Goal: Information Seeking & Learning: Learn about a topic

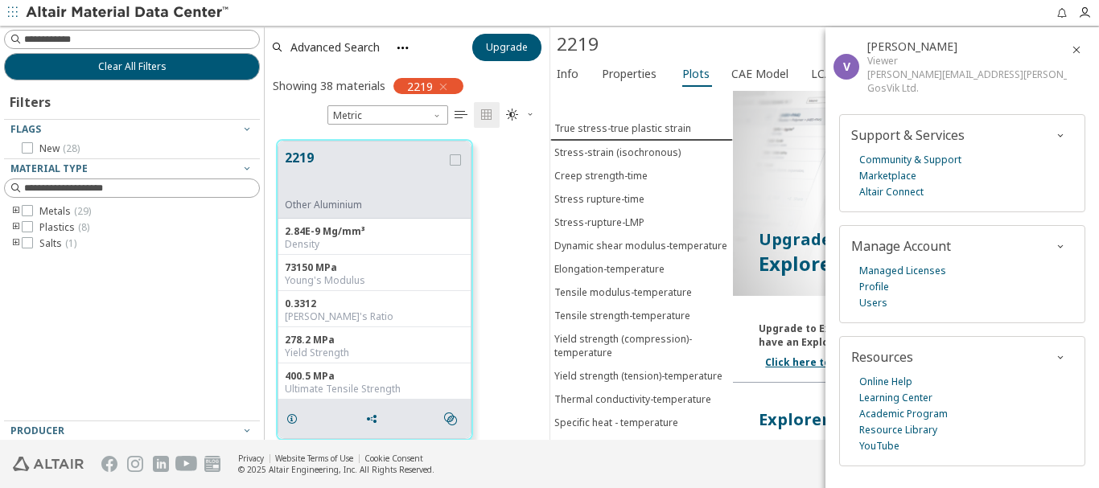
scroll to position [300, 273]
click at [1090, 13] on icon "button" at bounding box center [1084, 12] width 13 height 13
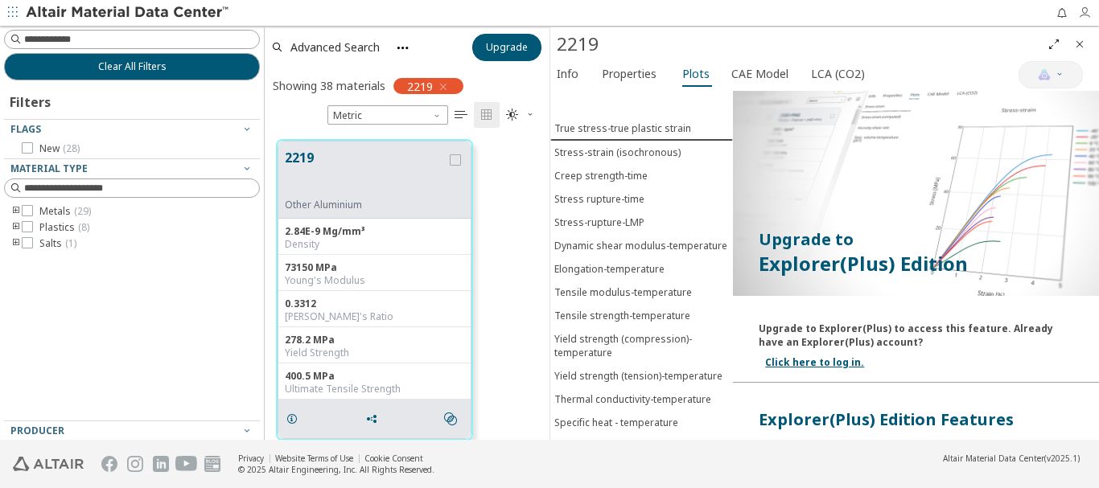
click at [1086, 16] on icon "button" at bounding box center [1084, 12] width 13 height 13
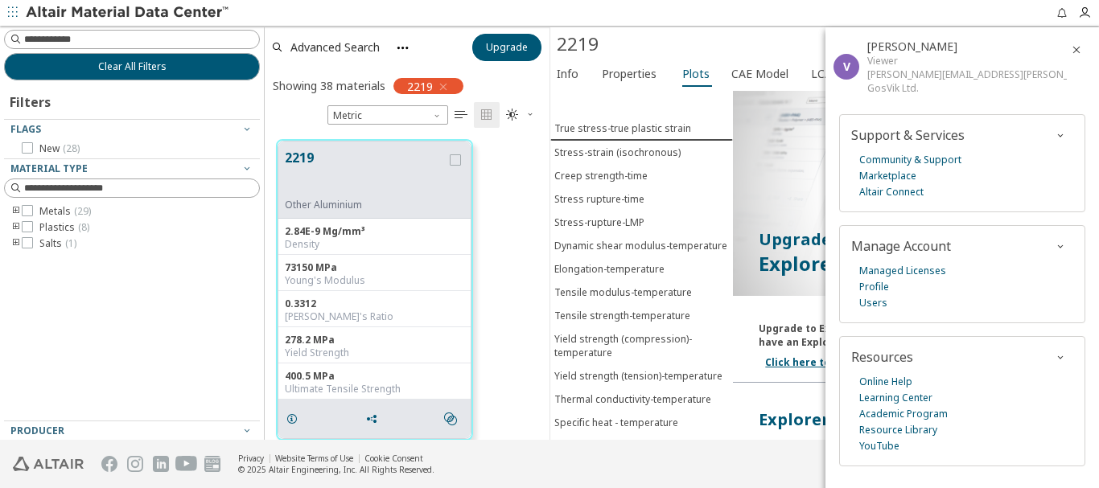
click at [1070, 49] on icon "button" at bounding box center [1076, 49] width 13 height 13
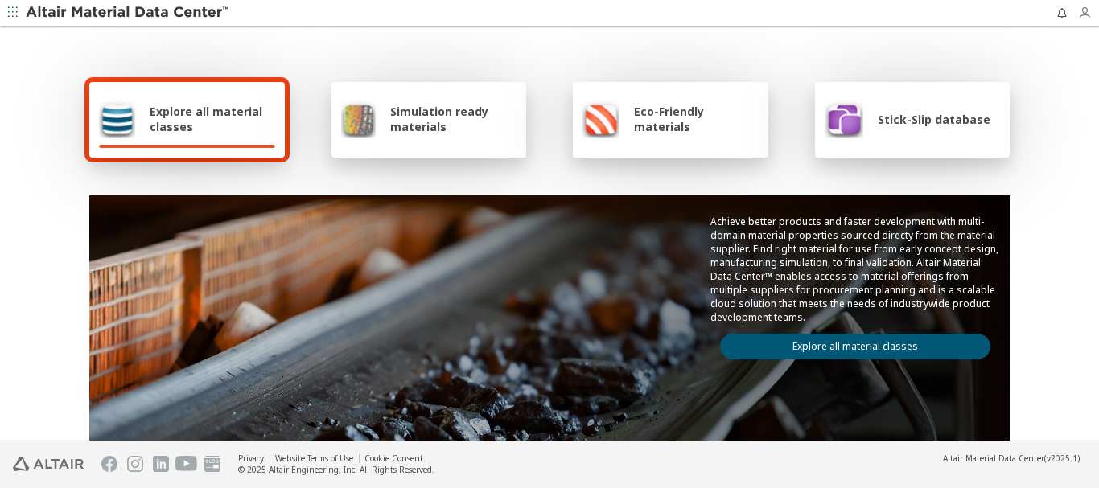
click at [1084, 11] on icon "button" at bounding box center [1084, 12] width 13 height 13
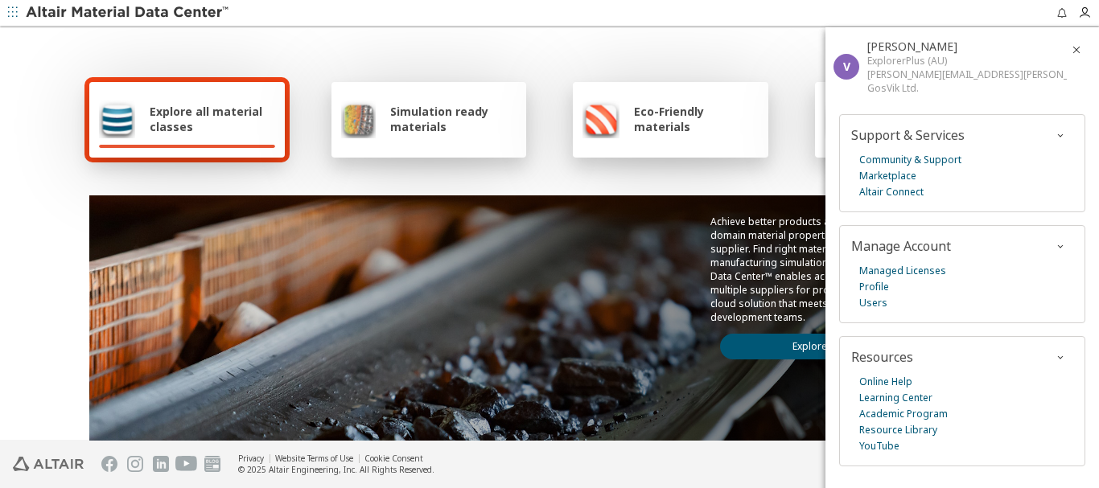
click at [174, 110] on span "Explore all material classes" at bounding box center [212, 119] width 125 height 31
click at [180, 115] on span "Explore all material classes" at bounding box center [212, 119] width 125 height 31
click at [1070, 47] on icon "button" at bounding box center [1076, 49] width 13 height 13
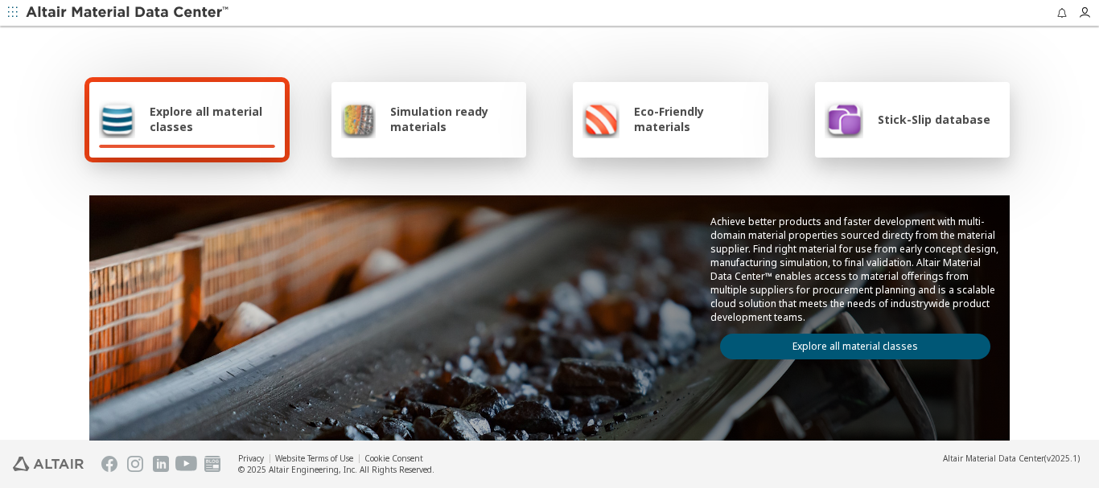
click at [191, 134] on div "Explore all material classes" at bounding box center [187, 119] width 176 height 39
drag, startPoint x: 884, startPoint y: 344, endPoint x: 619, endPoint y: 402, distance: 270.9
click at [882, 344] on link "Explore all material classes" at bounding box center [855, 347] width 270 height 26
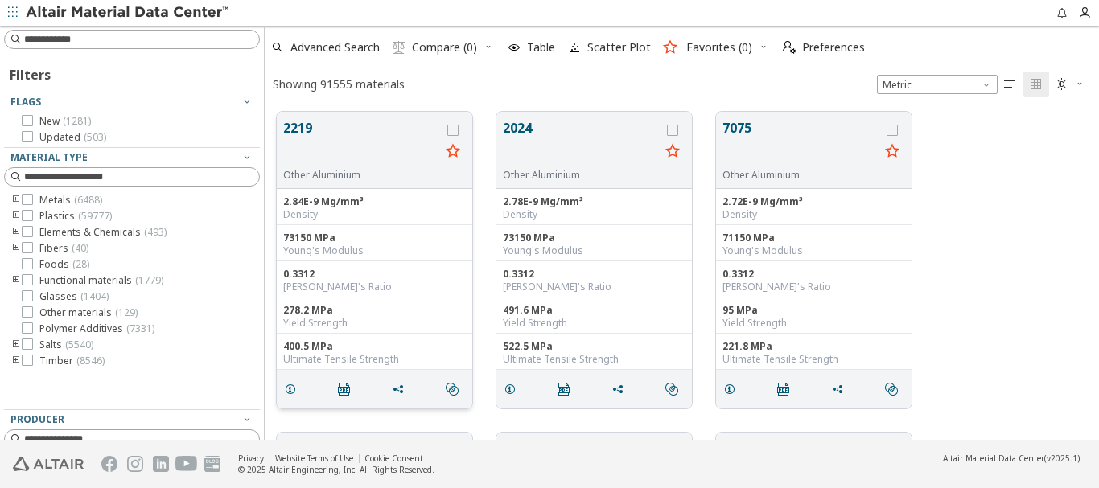
click at [306, 129] on button "2219" at bounding box center [361, 143] width 157 height 51
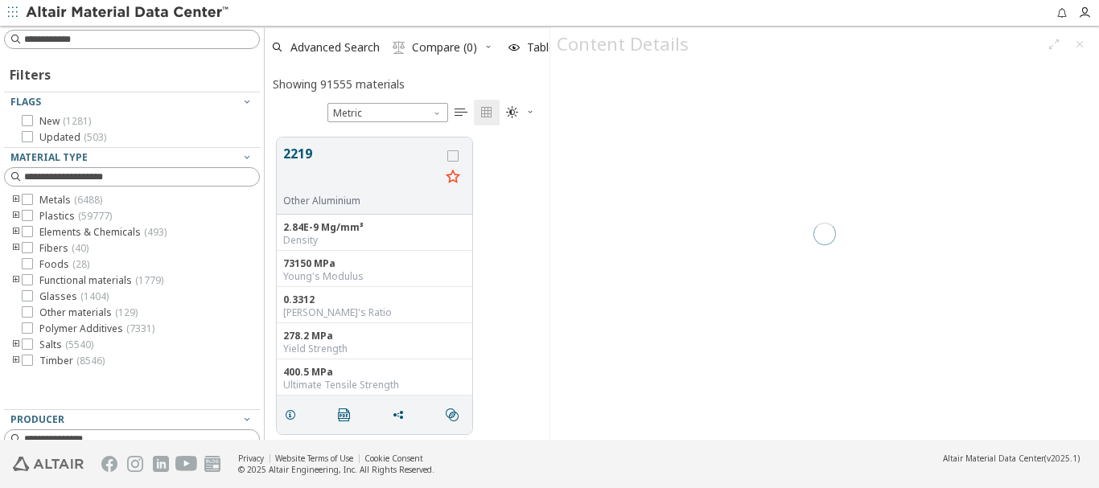
scroll to position [13, 13]
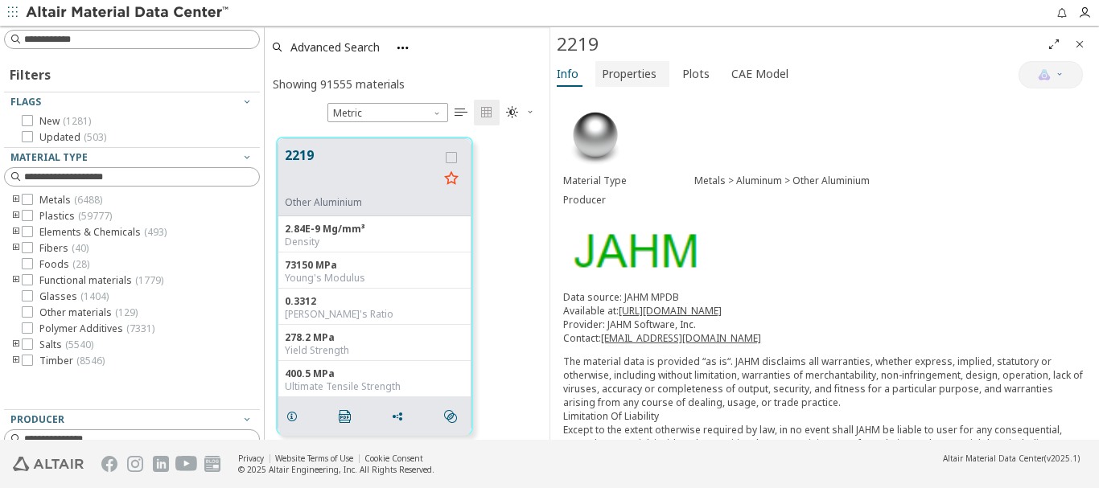
click at [636, 72] on span "Properties" at bounding box center [629, 74] width 55 height 26
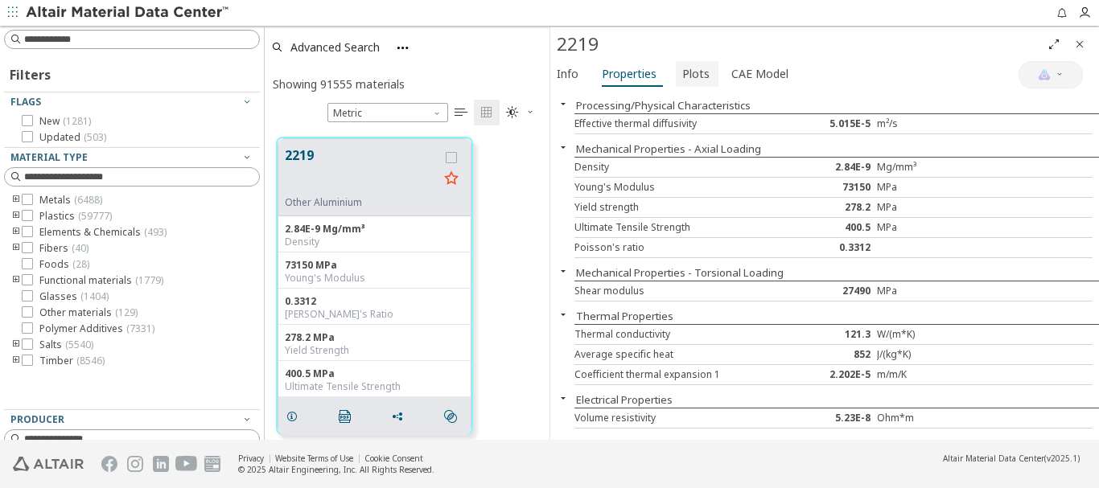
click at [692, 74] on span "Plots" at bounding box center [695, 74] width 27 height 26
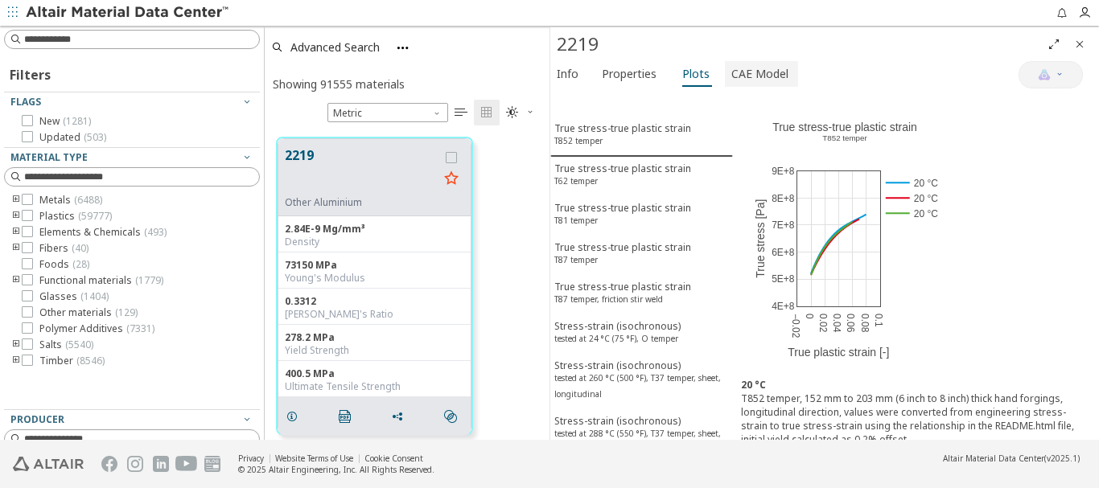
click at [750, 72] on span "CAE Model" at bounding box center [759, 74] width 57 height 26
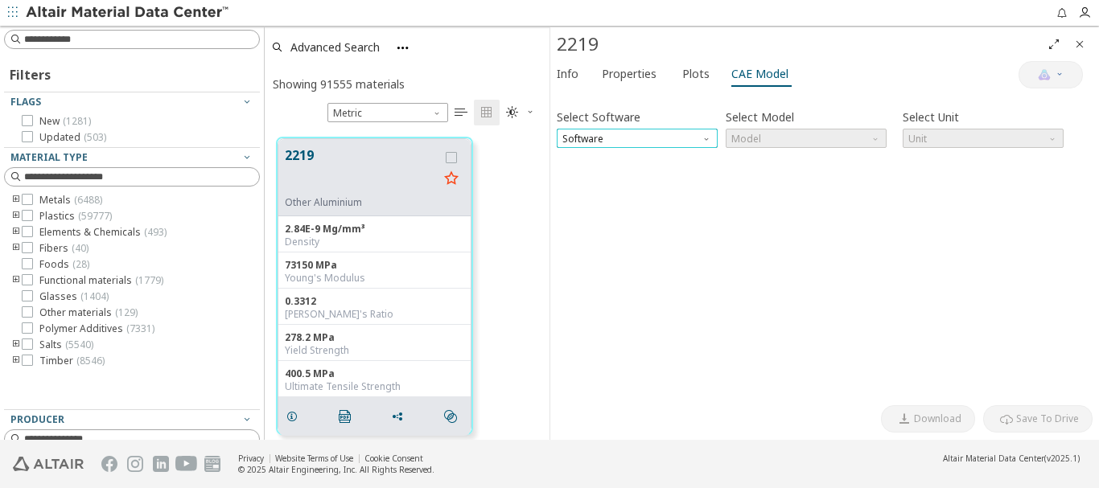
click at [615, 138] on span "Software" at bounding box center [637, 138] width 161 height 19
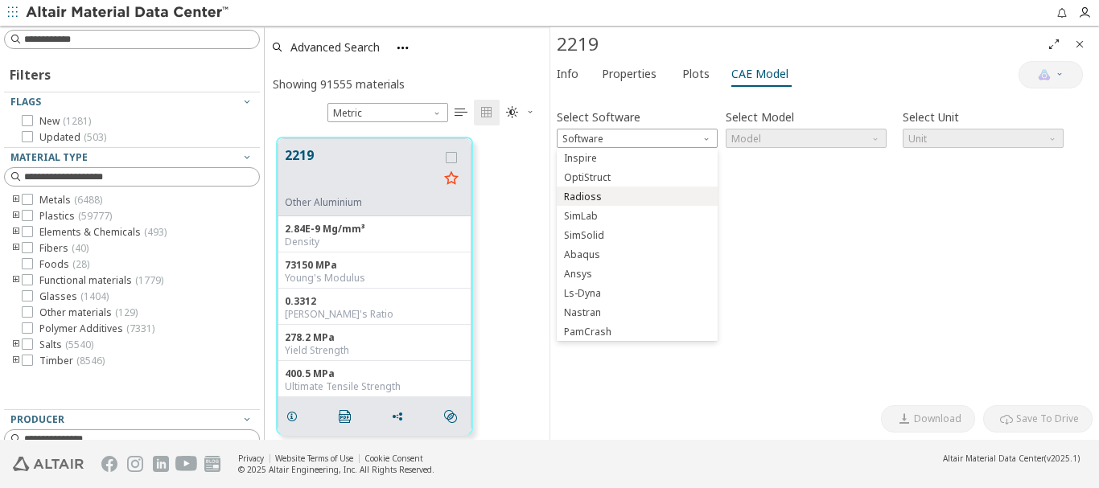
click at [621, 190] on button "Radioss" at bounding box center [637, 196] width 161 height 19
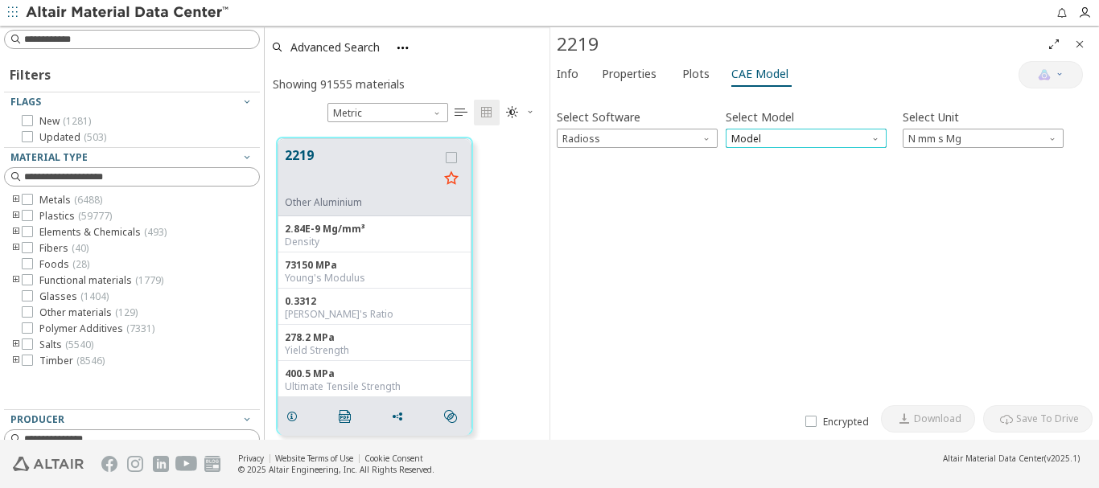
click at [759, 137] on span "Model" at bounding box center [805, 138] width 161 height 19
click at [760, 156] on span "Law1" at bounding box center [806, 158] width 148 height 11
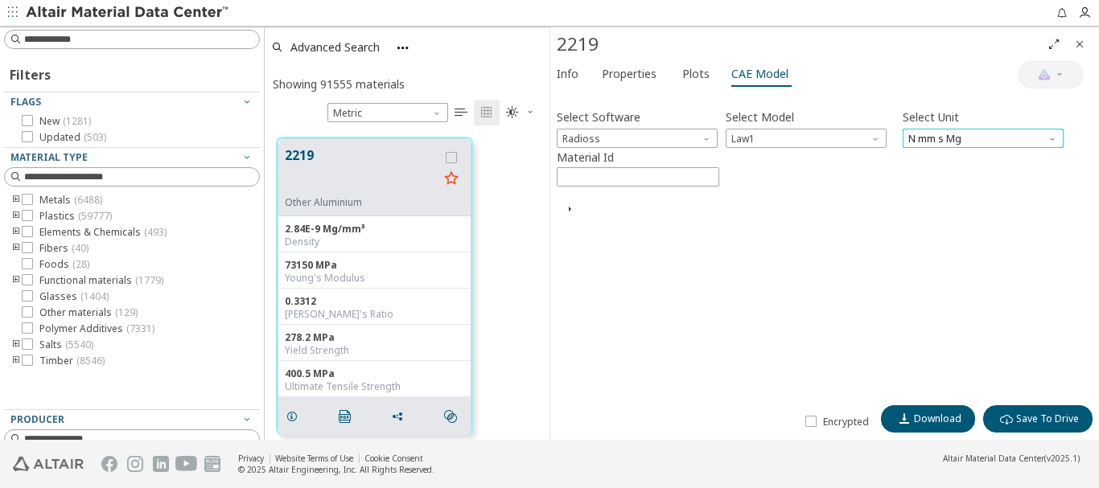
click at [959, 139] on span "N mm s Mg" at bounding box center [982, 138] width 161 height 19
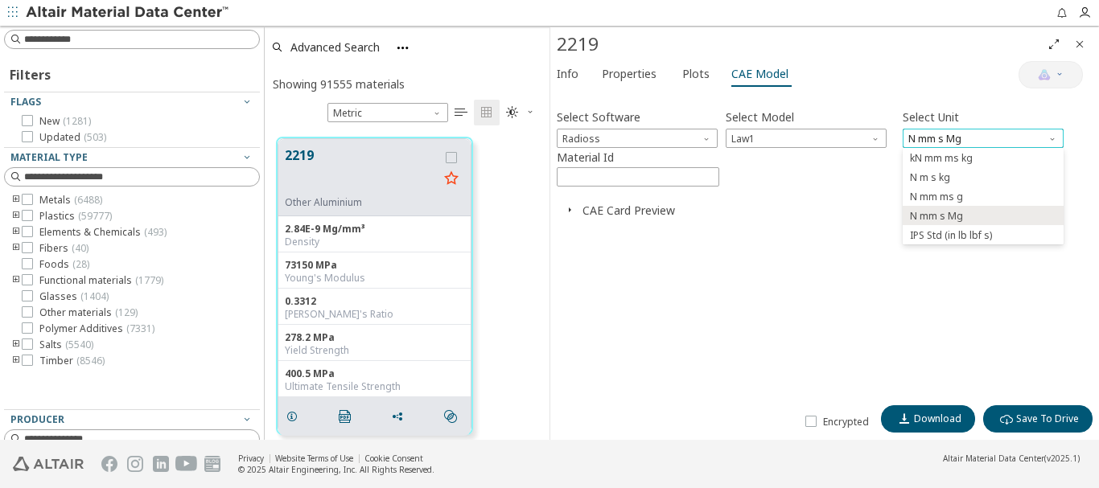
click at [959, 139] on span "N mm s Mg" at bounding box center [982, 138] width 161 height 19
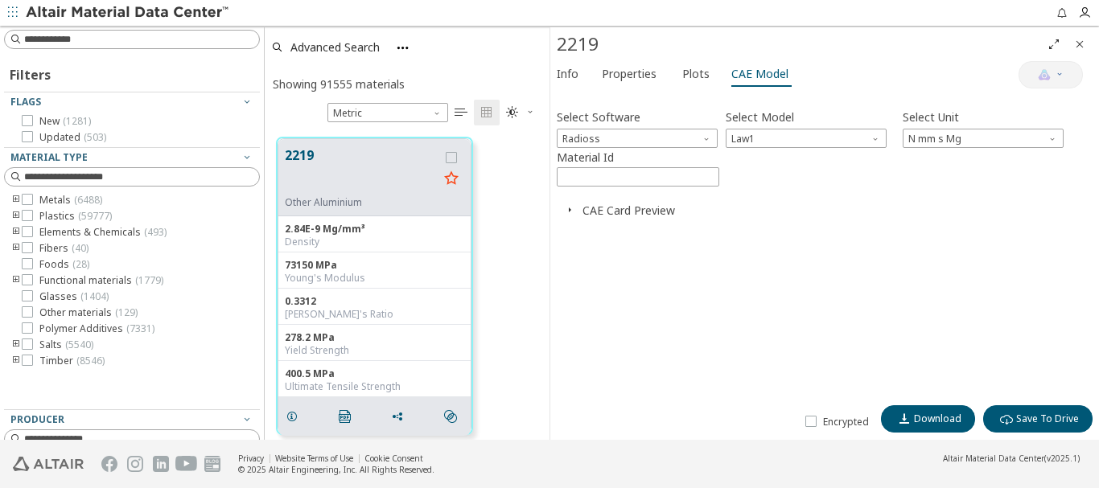
click at [70, 6] on img at bounding box center [128, 13] width 205 height 16
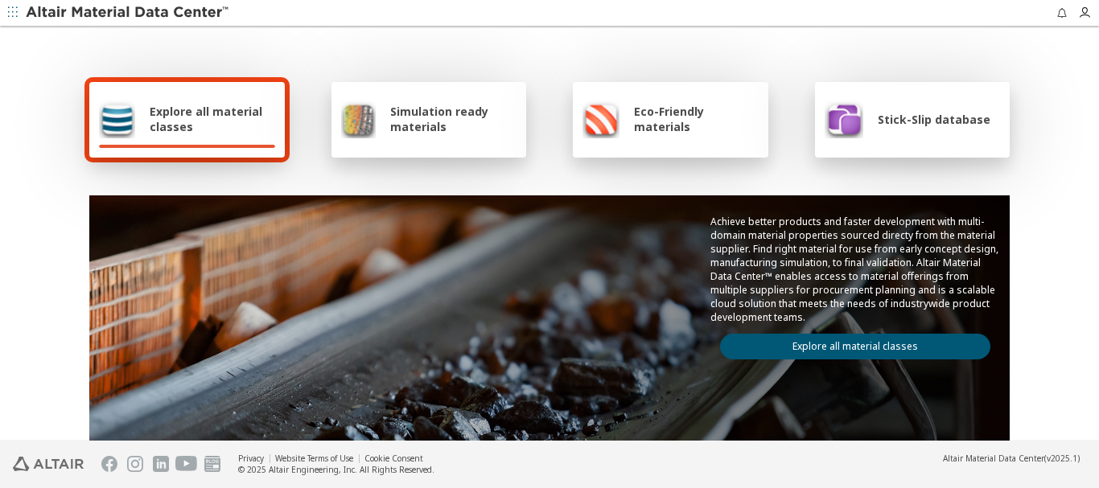
click at [18, 11] on span "button" at bounding box center [13, 13] width 16 height 26
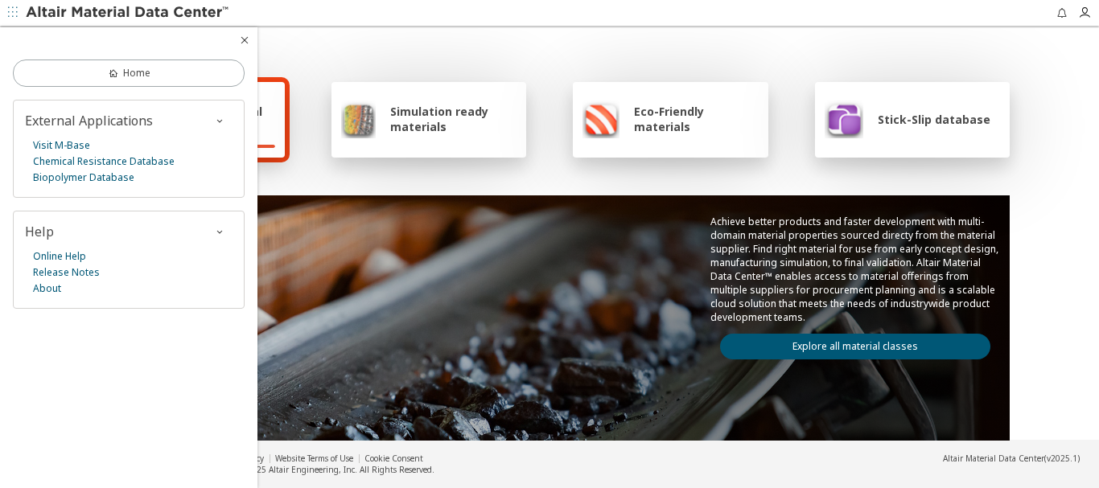
click at [9, 13] on icon "button" at bounding box center [13, 12] width 10 height 10
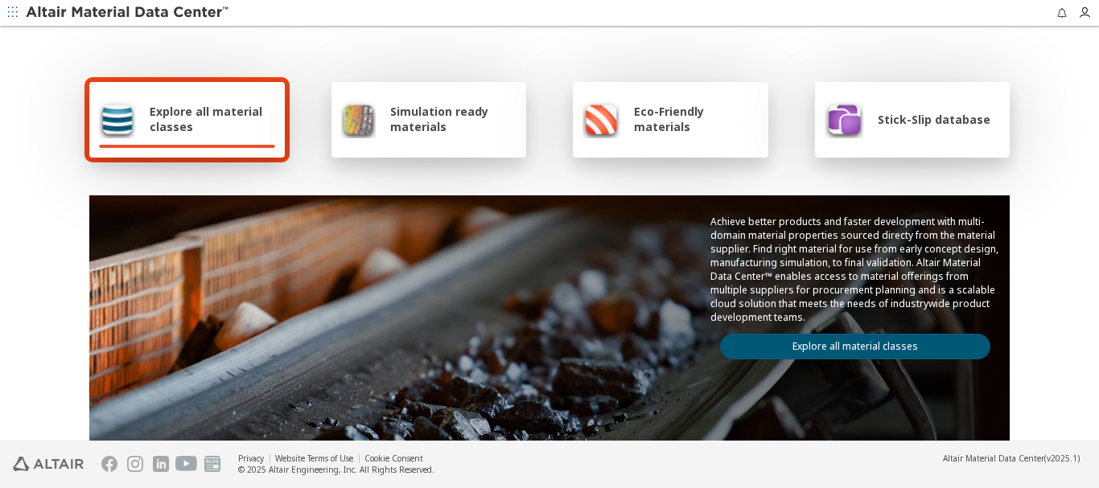
click at [9, 13] on icon "button" at bounding box center [13, 12] width 10 height 10
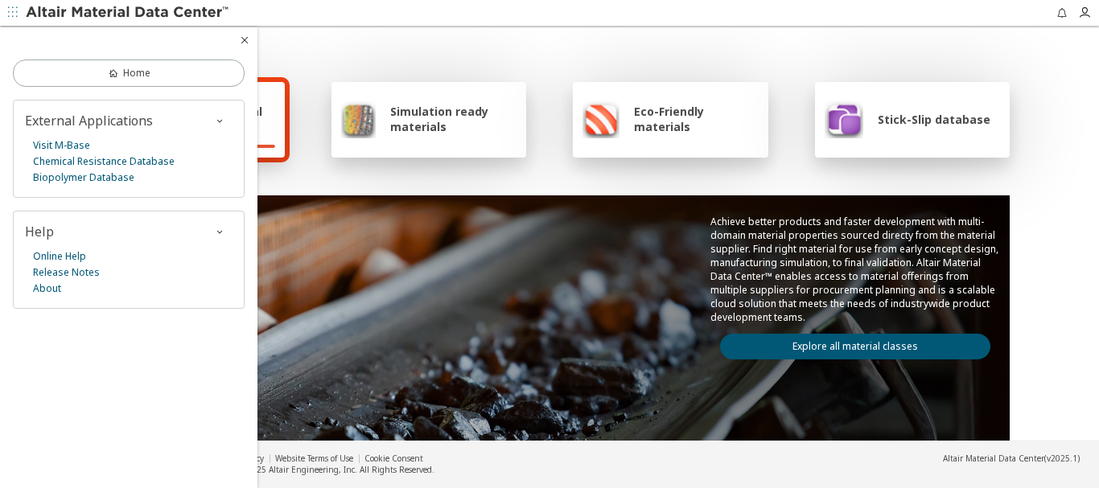
click at [9, 13] on icon "button" at bounding box center [13, 12] width 10 height 10
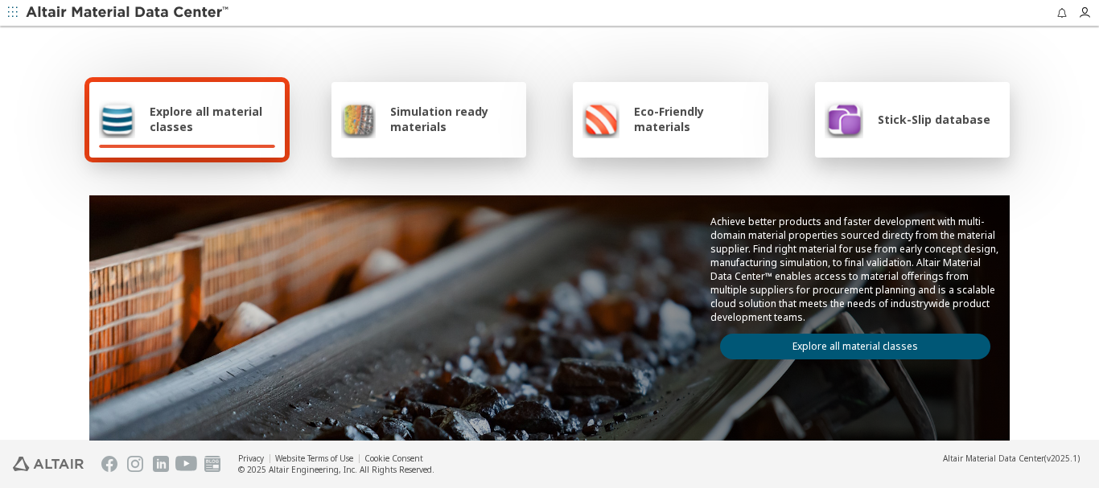
click at [804, 343] on link "Explore all material classes" at bounding box center [855, 347] width 270 height 26
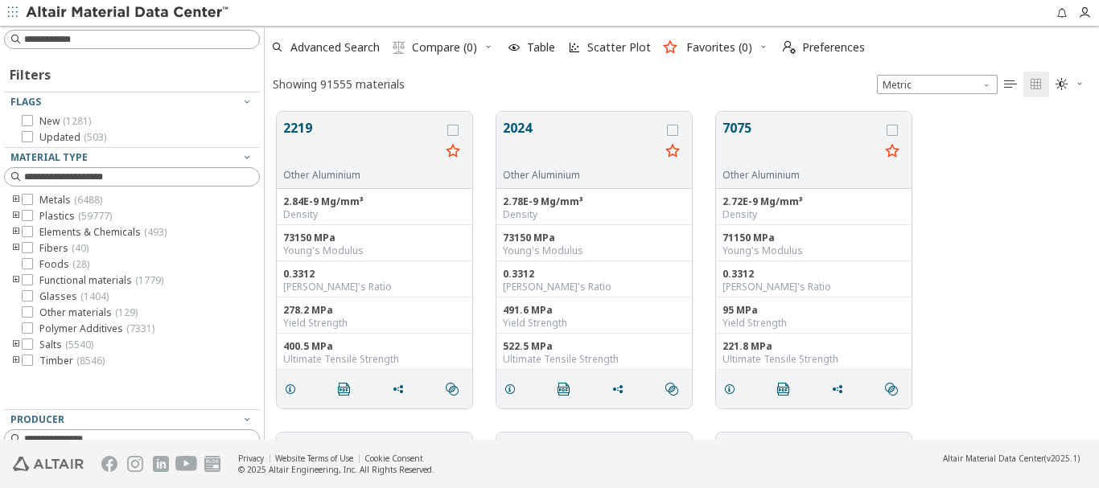
scroll to position [13, 13]
click at [14, 249] on icon "toogle group" at bounding box center [15, 248] width 11 height 13
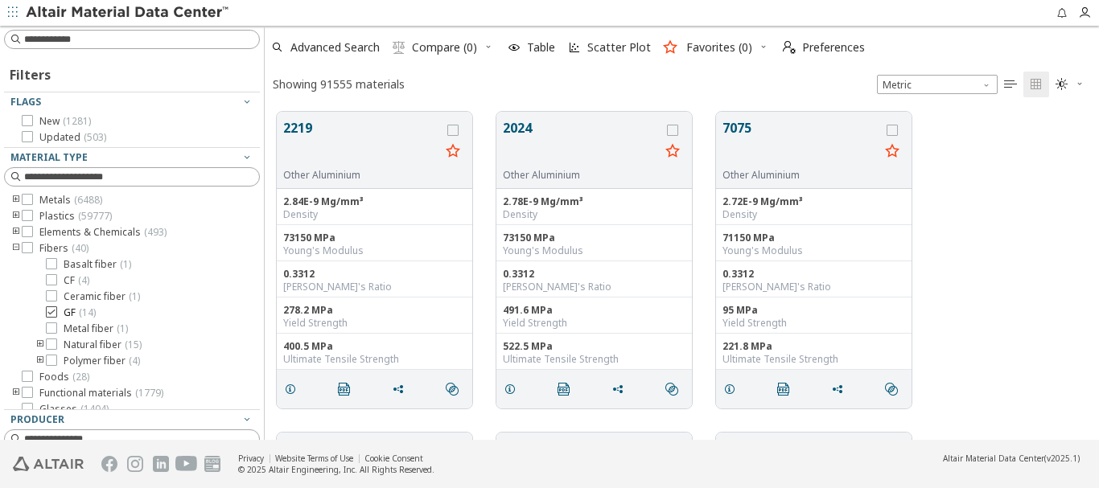
click at [74, 313] on span "GF ( 14 )" at bounding box center [80, 312] width 32 height 13
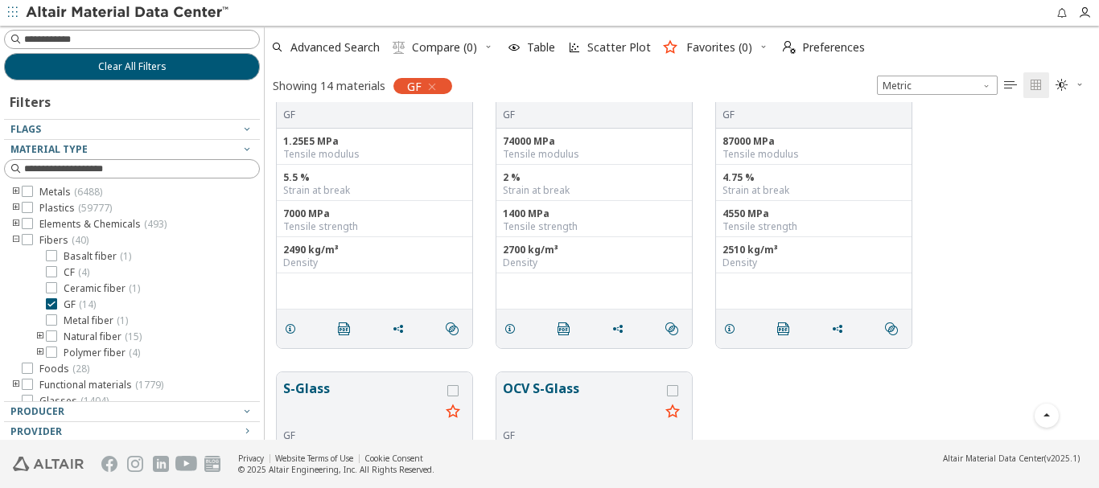
click at [130, 134] on div at bounding box center [128, 135] width 248 height 8
click at [232, 132] on div at bounding box center [128, 135] width 248 height 8
click at [240, 129] on icon "button" at bounding box center [246, 128] width 13 height 13
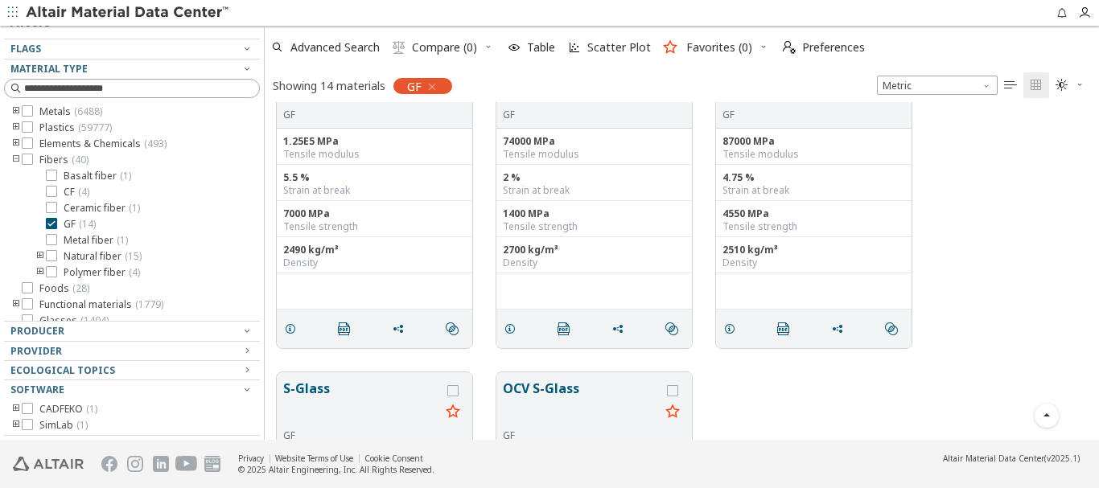
click at [15, 159] on icon "toogle group" at bounding box center [15, 160] width 11 height 13
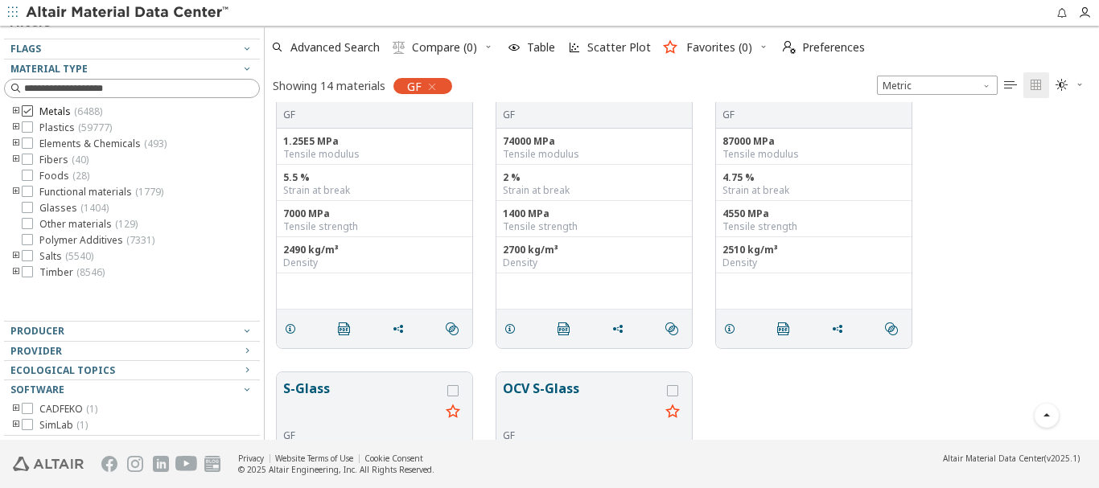
click at [53, 111] on span "Metals ( 6488 )" at bounding box center [70, 111] width 63 height 13
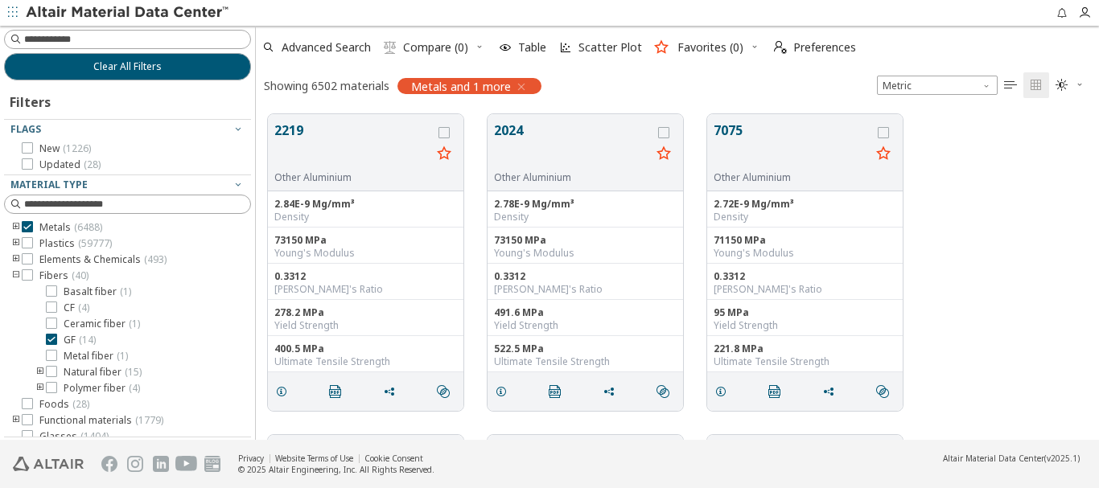
scroll to position [326, 831]
click at [256, 203] on div "Clear All Filters Filters Flags New ( 1226 ) Updated ( 28 ) Material Type Metal…" at bounding box center [549, 233] width 1099 height 414
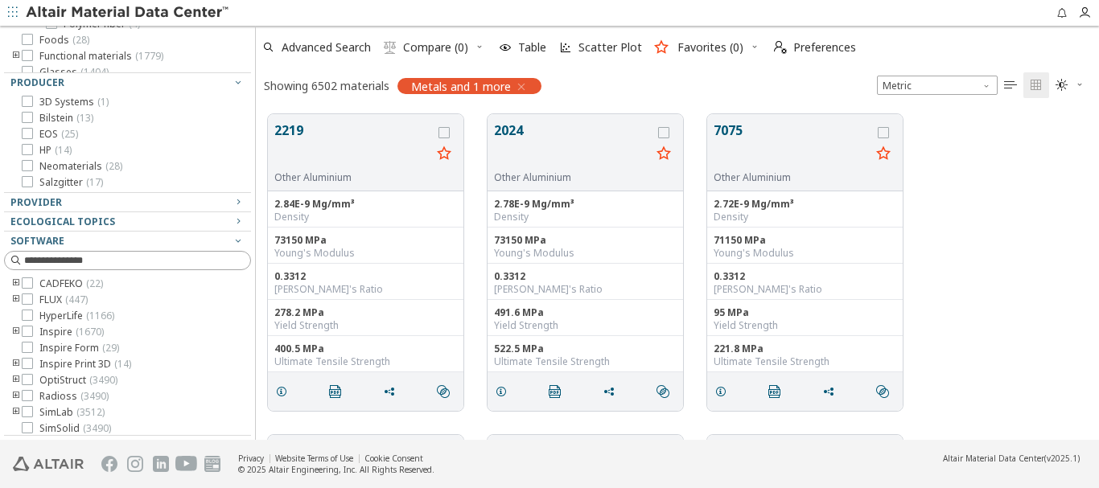
scroll to position [84, 0]
click at [232, 241] on icon "button" at bounding box center [238, 240] width 13 height 13
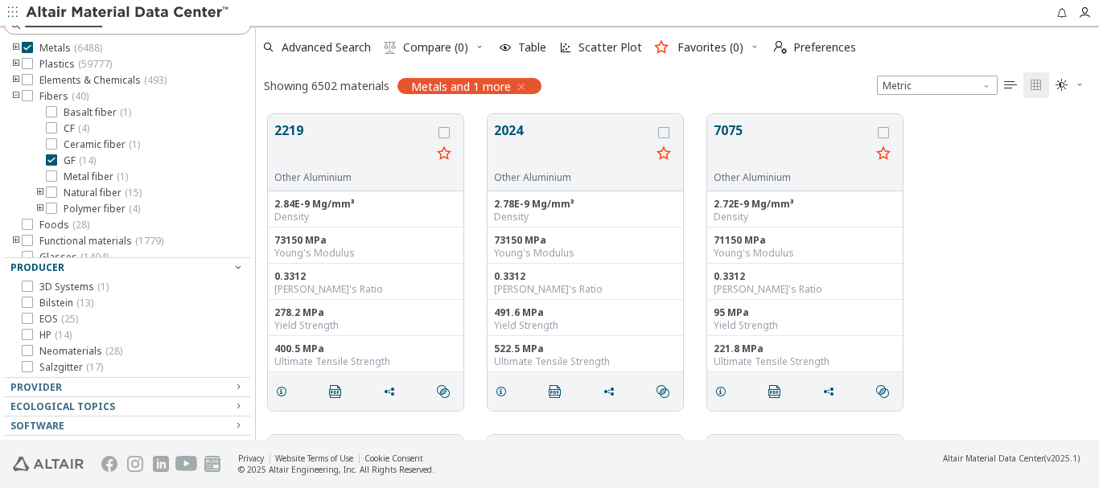
scroll to position [0, 0]
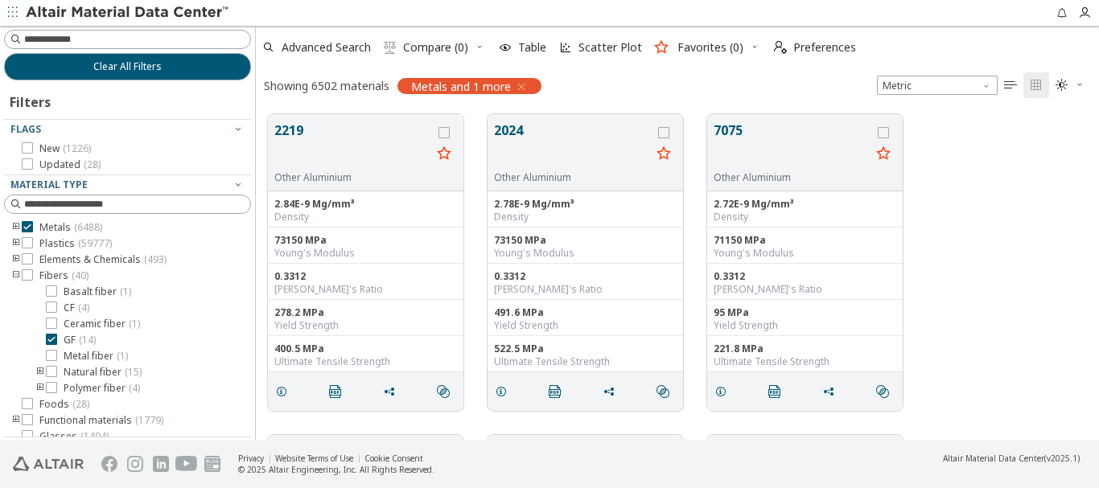
click at [13, 15] on icon "button" at bounding box center [13, 12] width 10 height 10
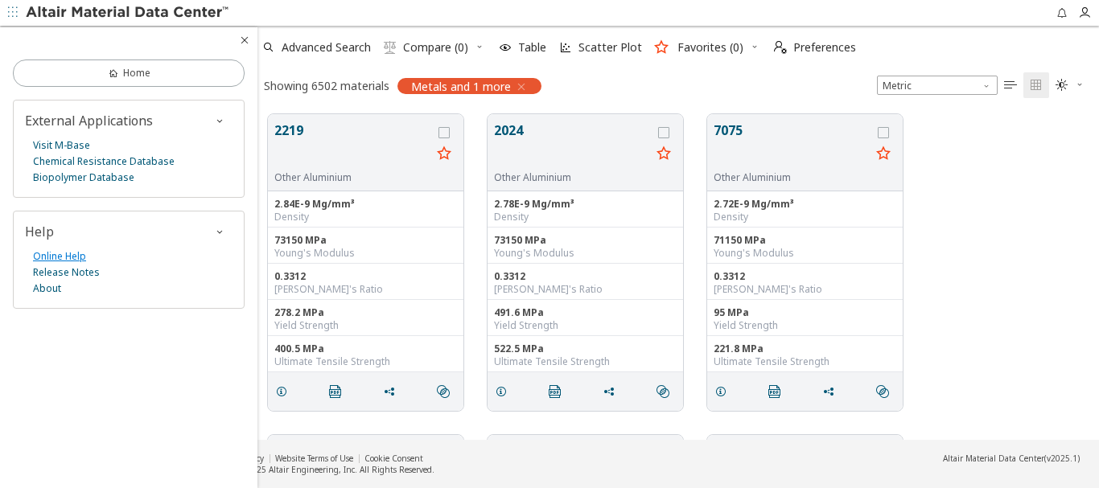
click at [68, 257] on link "Online Help" at bounding box center [59, 257] width 53 height 16
click at [1005, 84] on icon "" at bounding box center [1010, 85] width 13 height 13
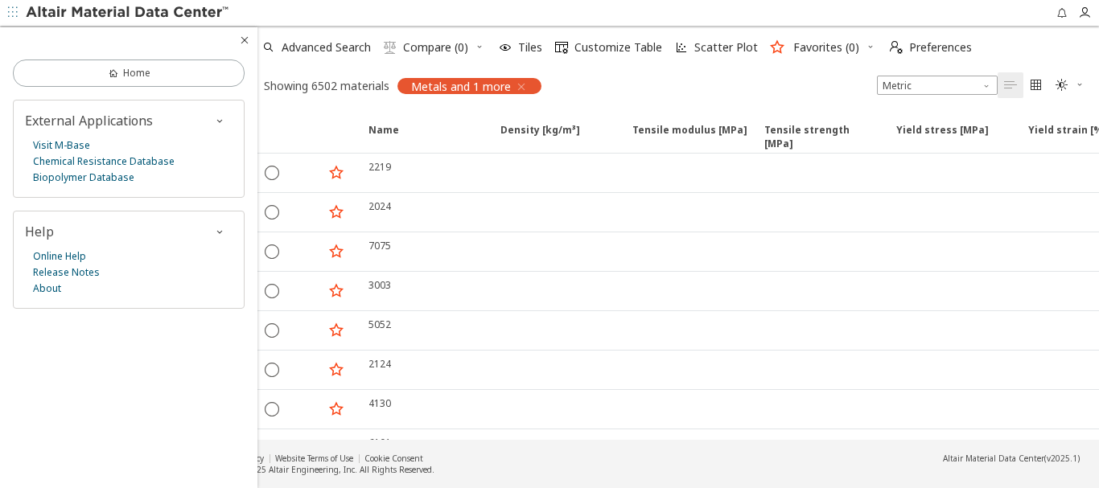
click at [1037, 83] on icon "" at bounding box center [1035, 85] width 13 height 13
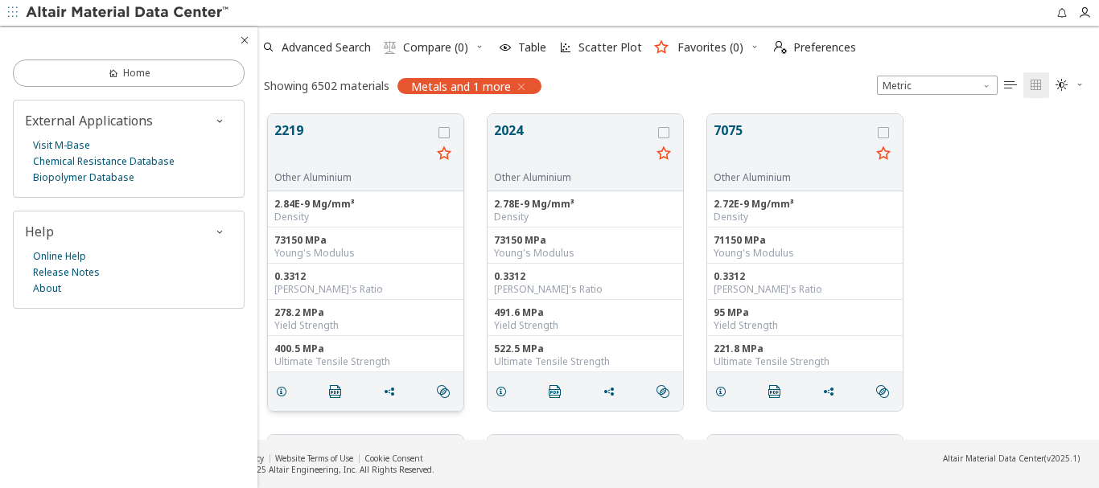
scroll to position [326, 831]
click at [161, 75] on link "Home" at bounding box center [129, 73] width 232 height 27
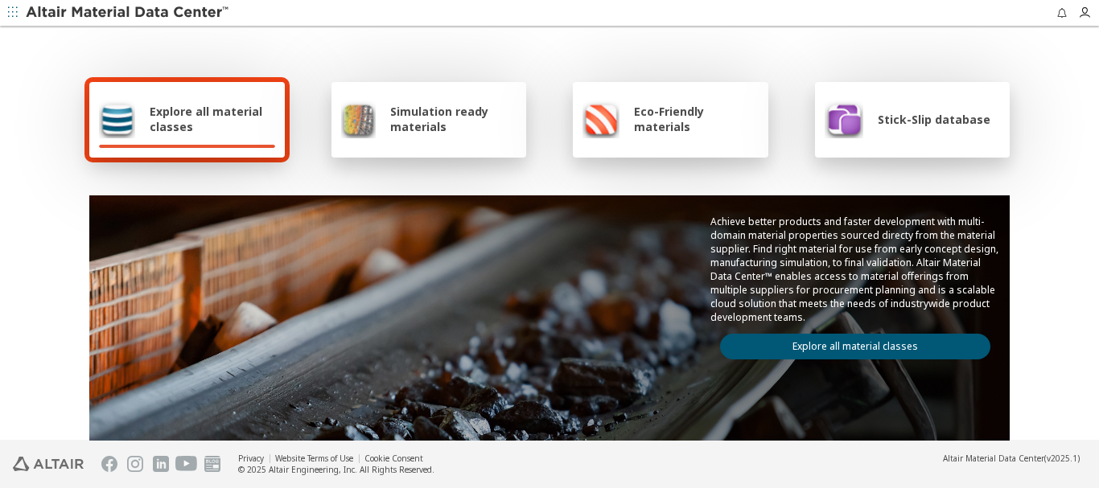
click at [820, 342] on link "Explore all material classes" at bounding box center [855, 347] width 270 height 26
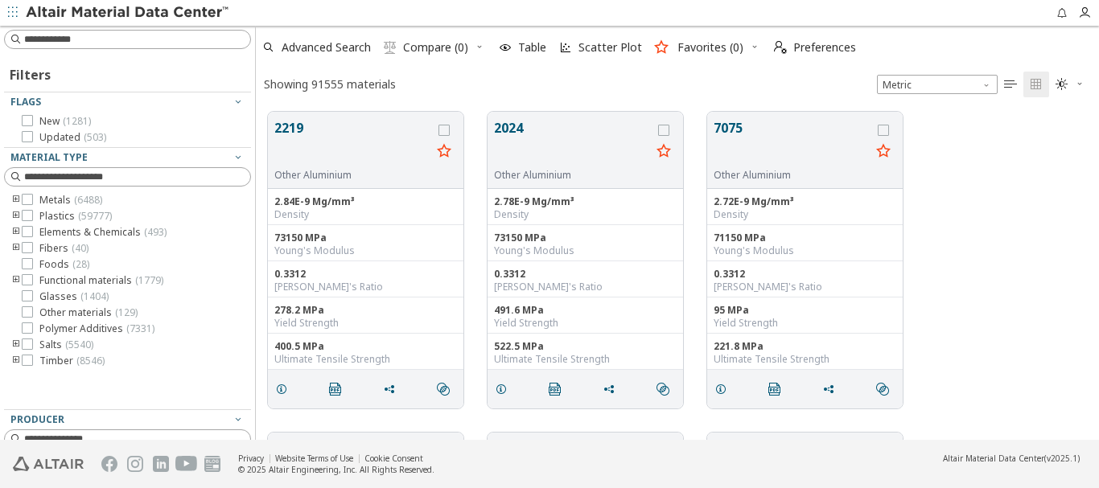
click at [1077, 84] on icon "button" at bounding box center [1079, 84] width 10 height 10
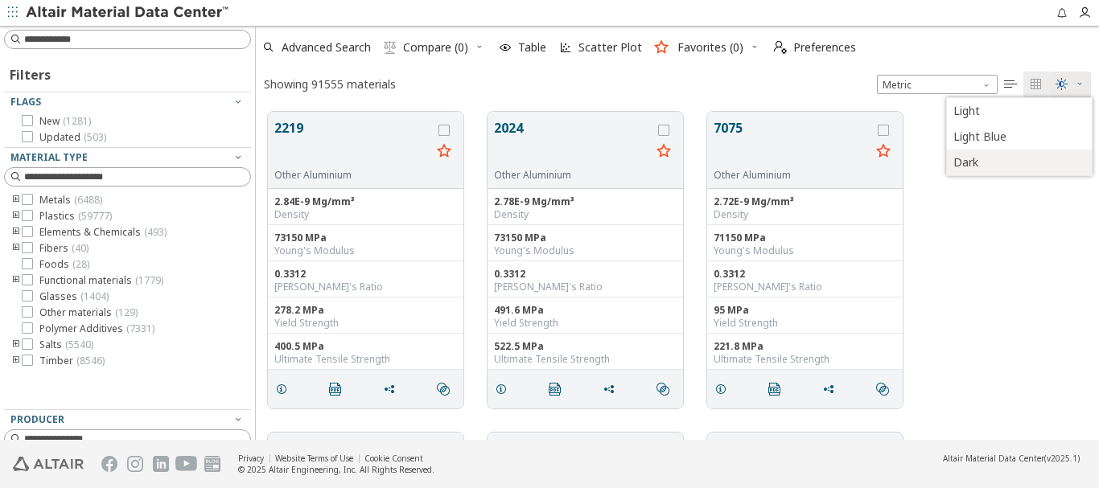
click at [971, 160] on span "Dark" at bounding box center [1017, 163] width 129 height 26
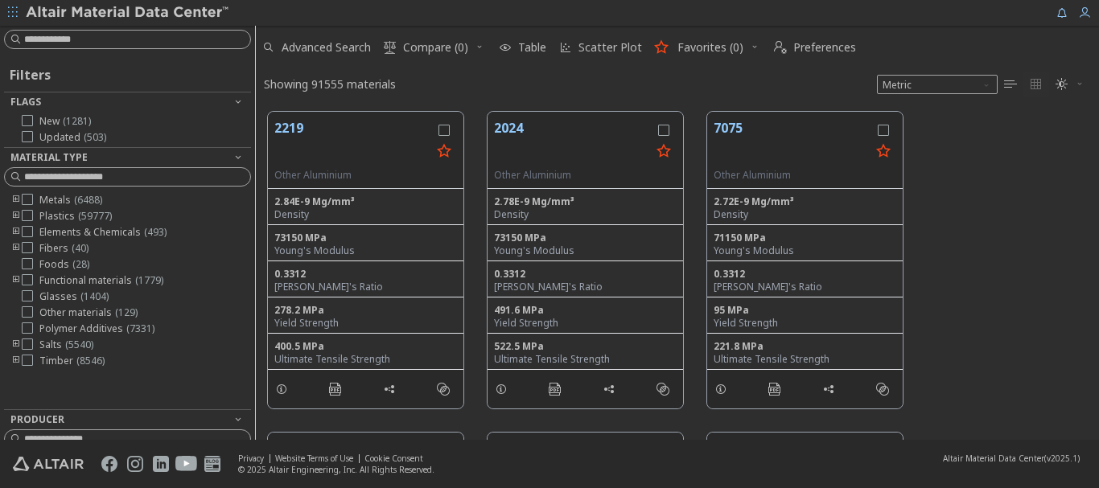
click at [1077, 83] on icon "button" at bounding box center [1079, 84] width 10 height 10
click at [1005, 135] on span "Light Blue" at bounding box center [1017, 137] width 129 height 26
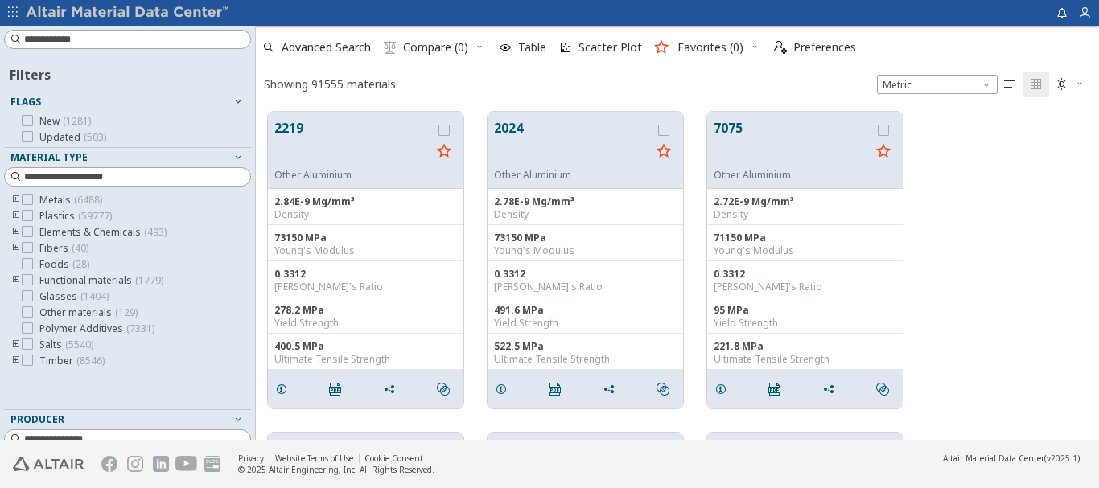
click at [1085, 81] on span "" at bounding box center [1069, 85] width 35 height 26
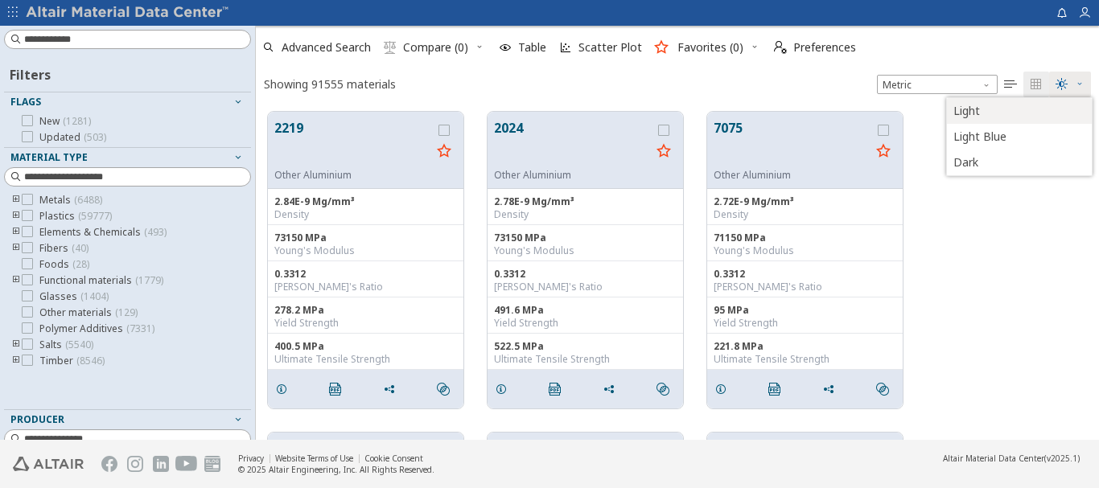
click at [980, 115] on span "Light" at bounding box center [1017, 111] width 129 height 26
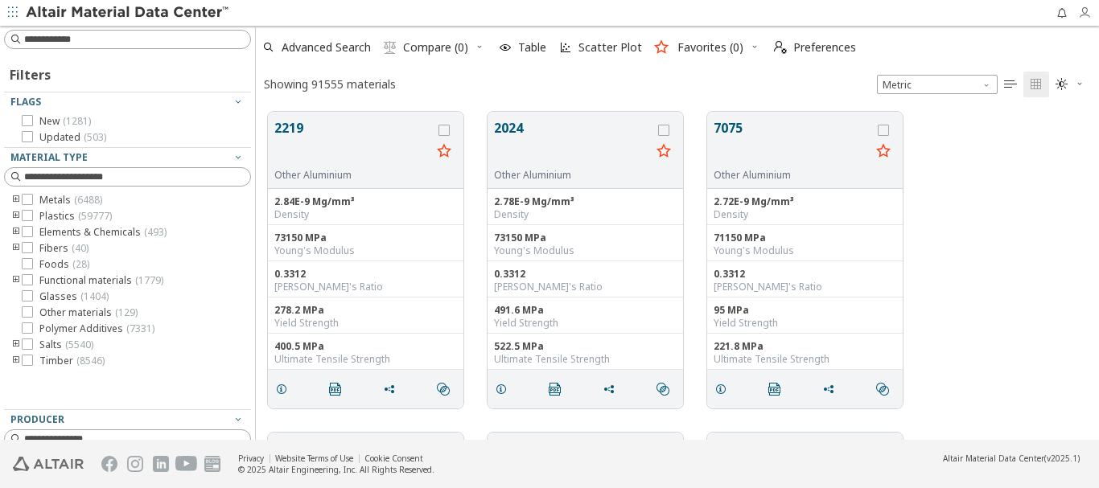
click at [1088, 14] on icon "button" at bounding box center [1084, 12] width 13 height 13
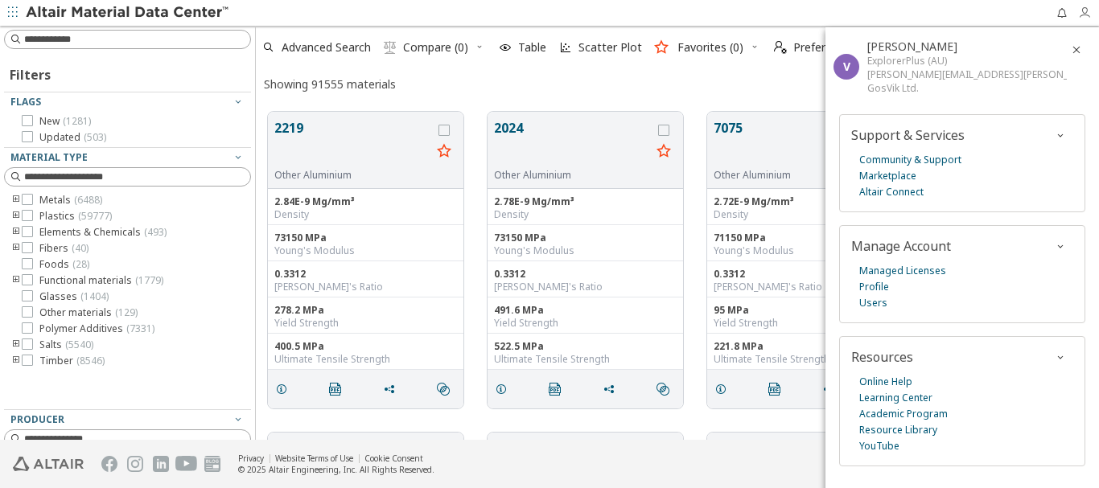
click at [1088, 14] on icon "button" at bounding box center [1084, 12] width 13 height 13
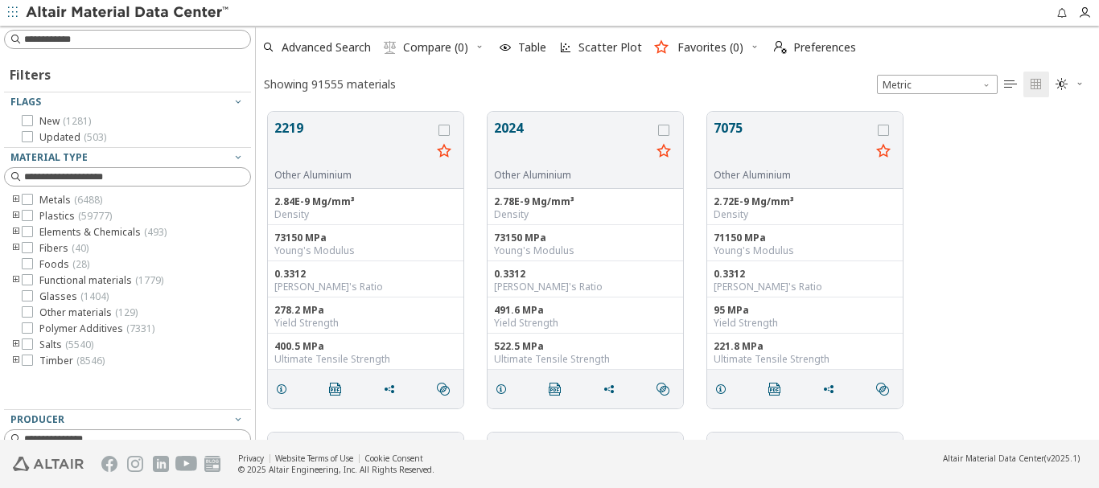
click at [16, 14] on icon "button" at bounding box center [13, 12] width 10 height 10
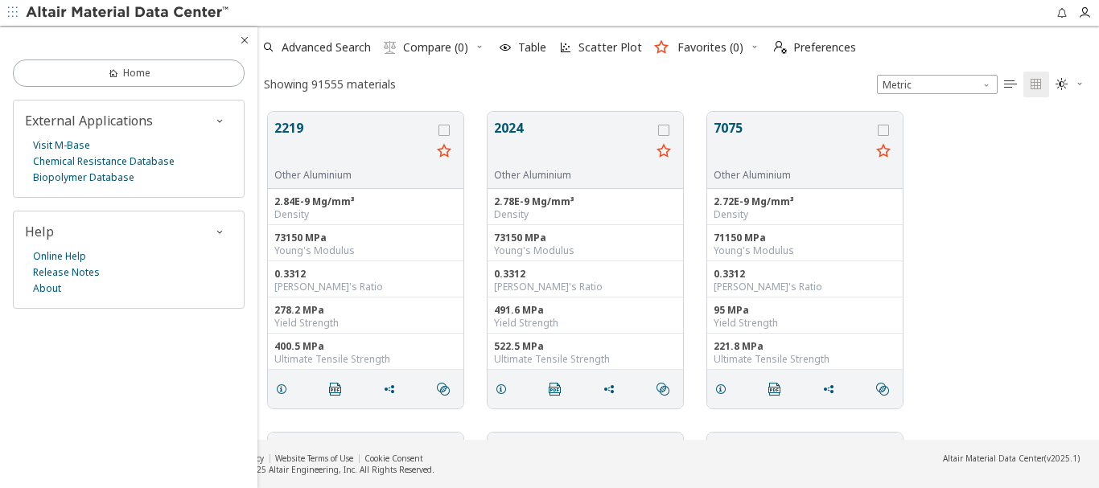
click at [16, 14] on icon "button" at bounding box center [13, 12] width 10 height 10
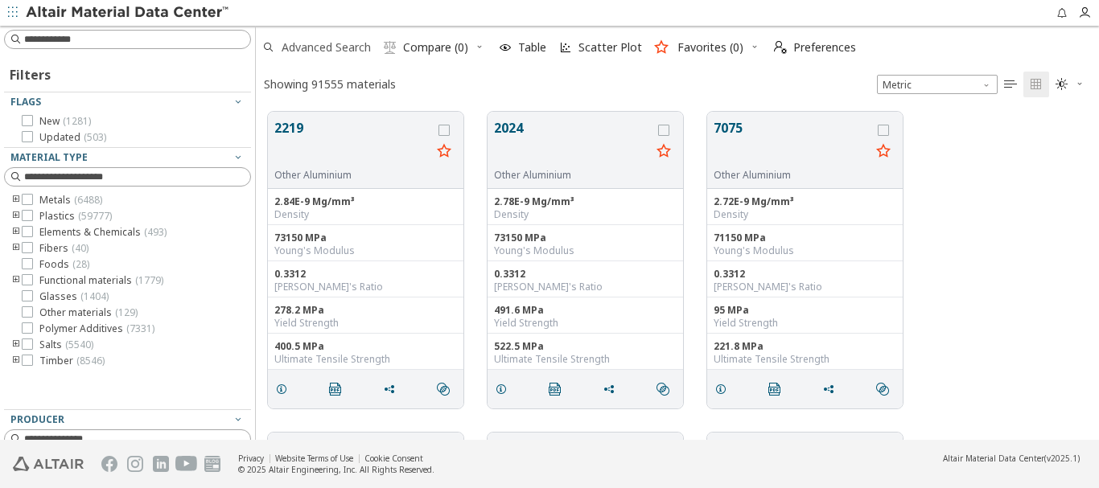
click at [310, 44] on span "Advanced Search" at bounding box center [325, 47] width 89 height 11
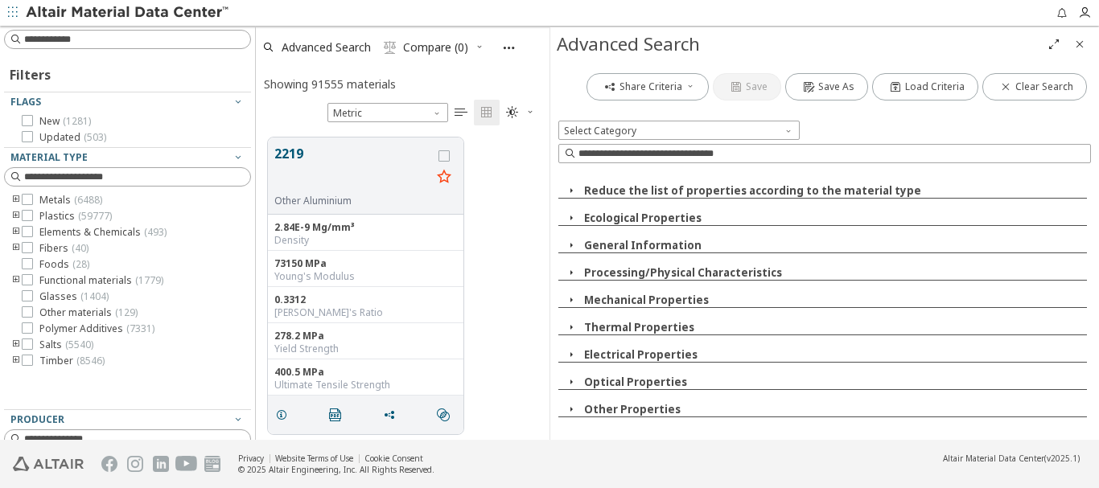
click at [508, 47] on icon "button" at bounding box center [509, 48] width 14 height 14
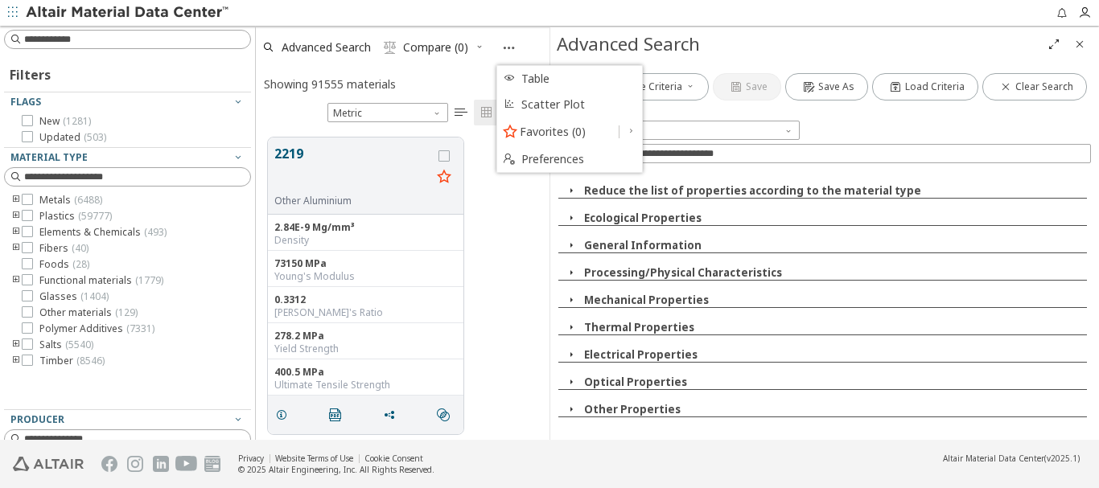
click at [508, 47] on icon "button" at bounding box center [509, 48] width 14 height 14
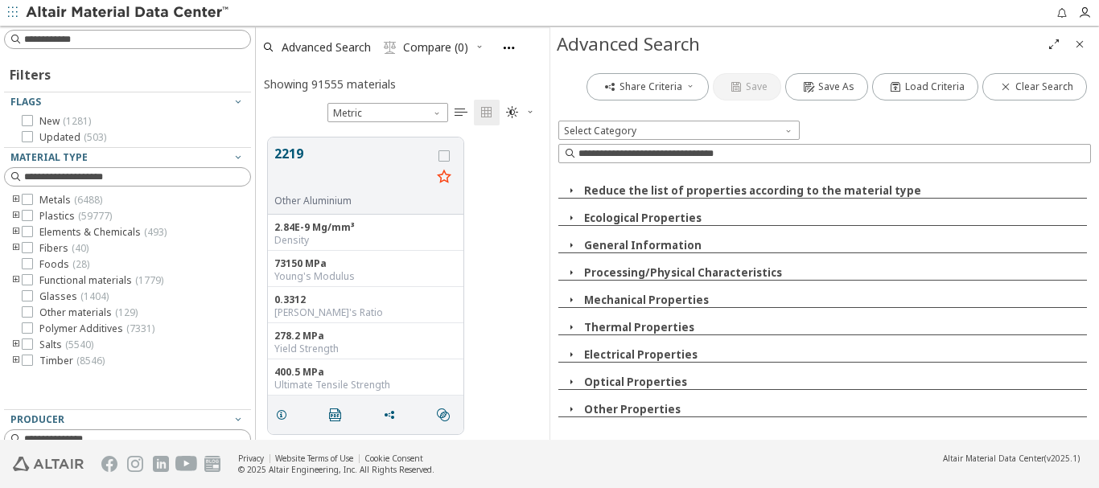
click at [1079, 43] on icon "Close" at bounding box center [1079, 44] width 13 height 13
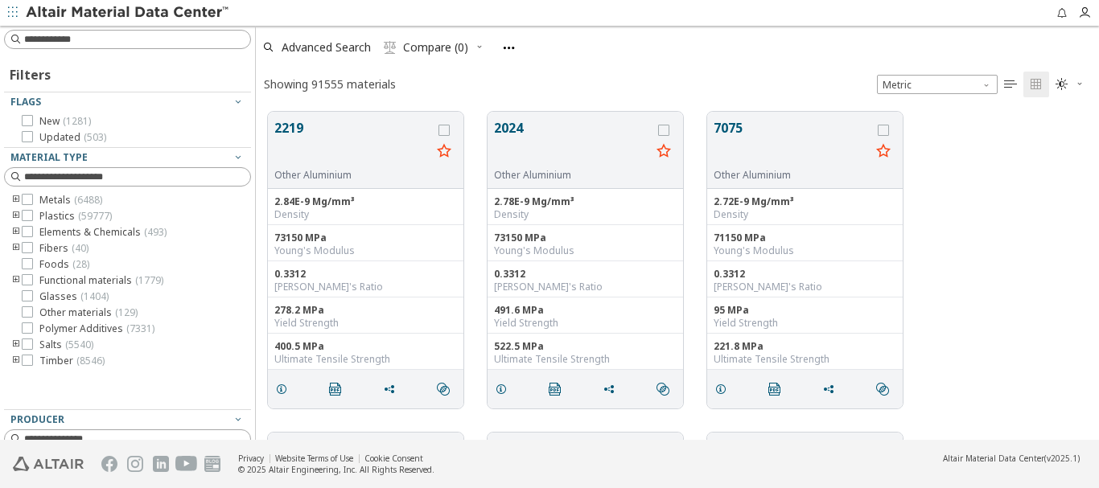
scroll to position [328, 831]
click at [29, 120] on icon at bounding box center [27, 120] width 11 height 11
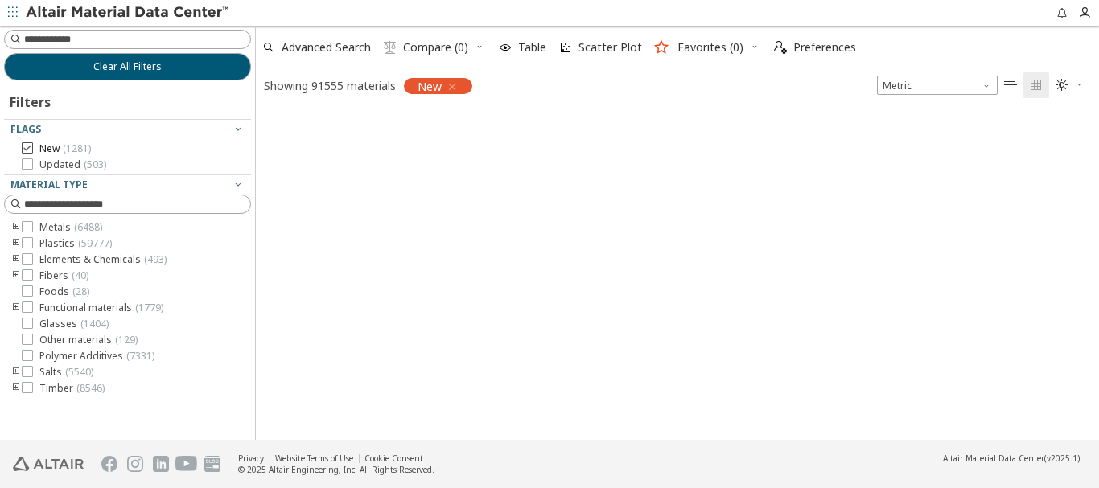
scroll to position [326, 831]
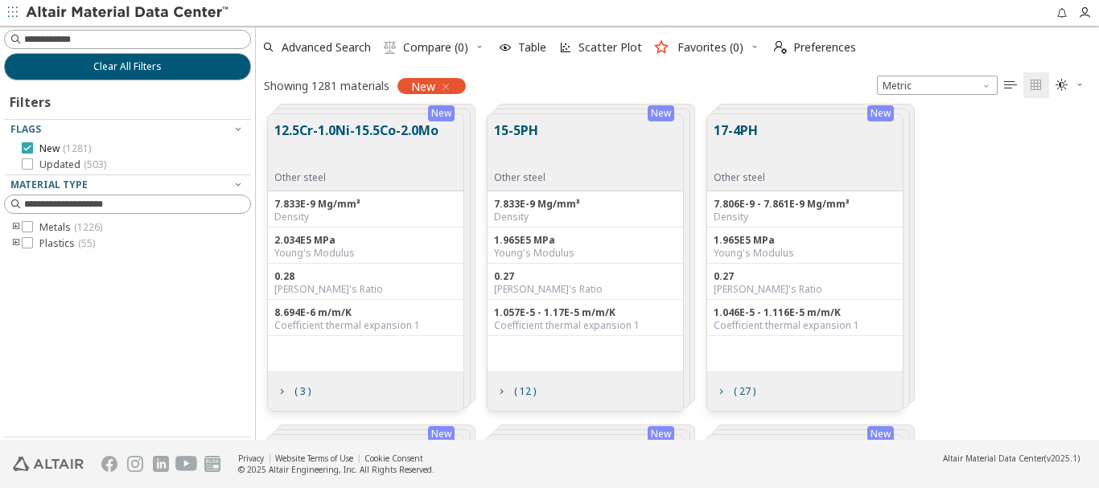
click at [28, 147] on icon at bounding box center [27, 147] width 11 height 11
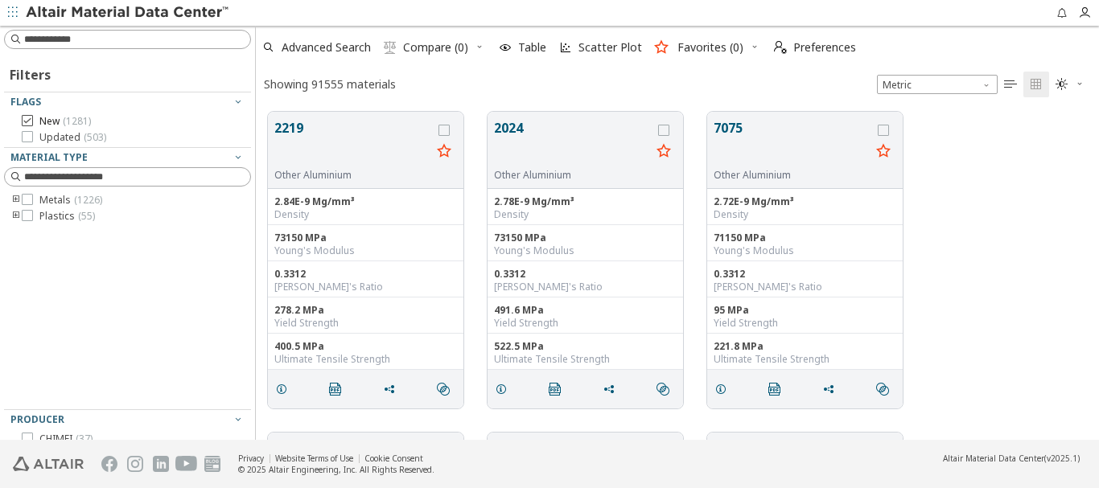
scroll to position [328, 831]
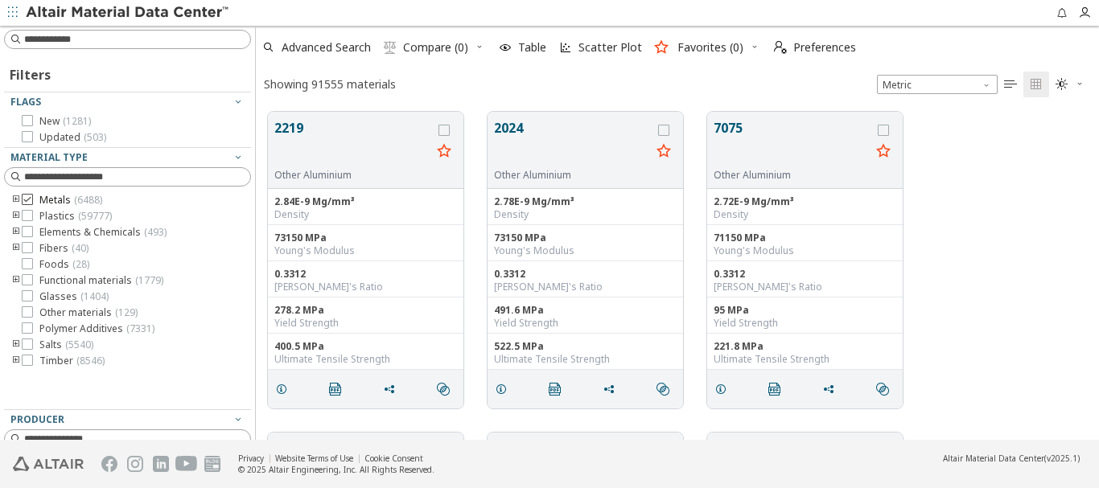
click at [55, 202] on span "Metals ( 6488 )" at bounding box center [70, 200] width 63 height 13
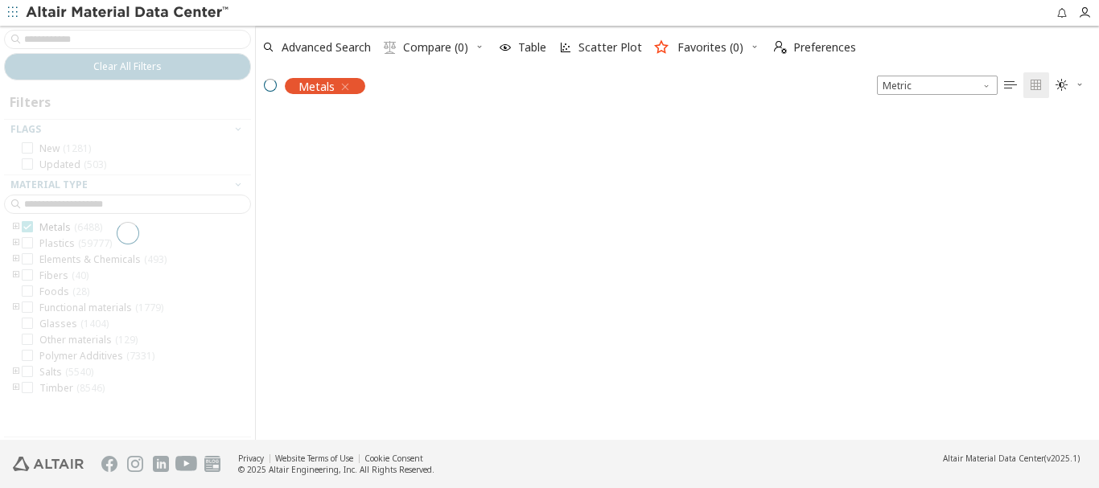
scroll to position [326, 831]
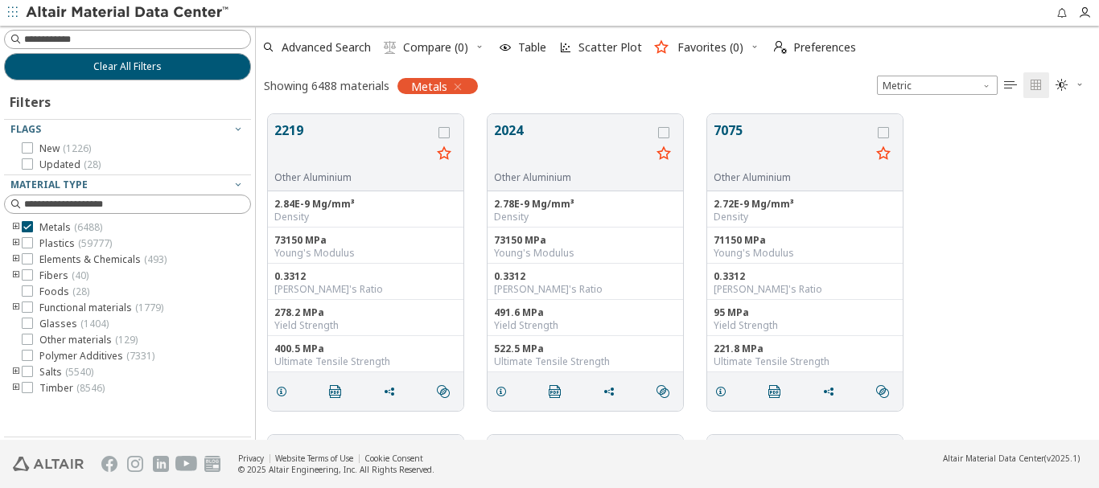
click at [1013, 83] on icon "" at bounding box center [1010, 85] width 13 height 13
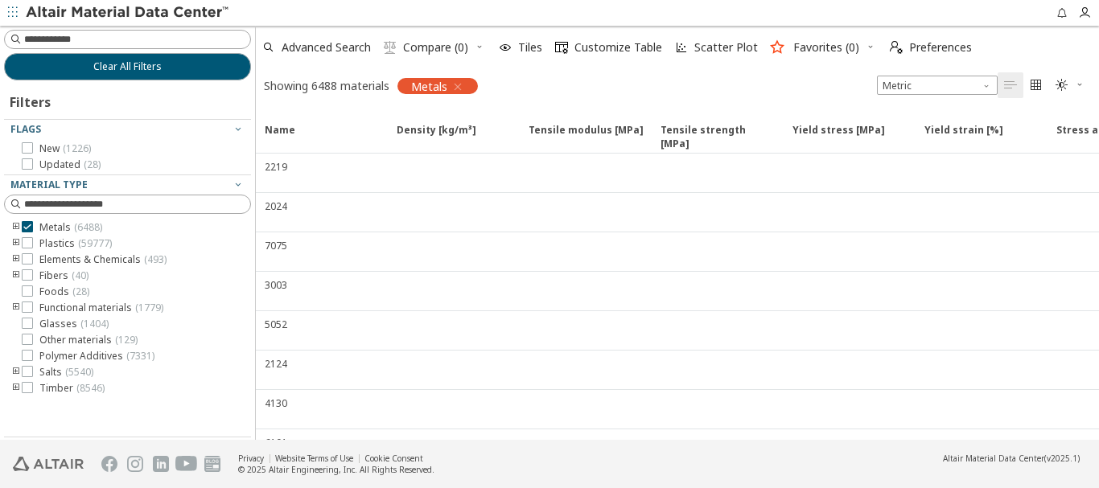
scroll to position [0, 0]
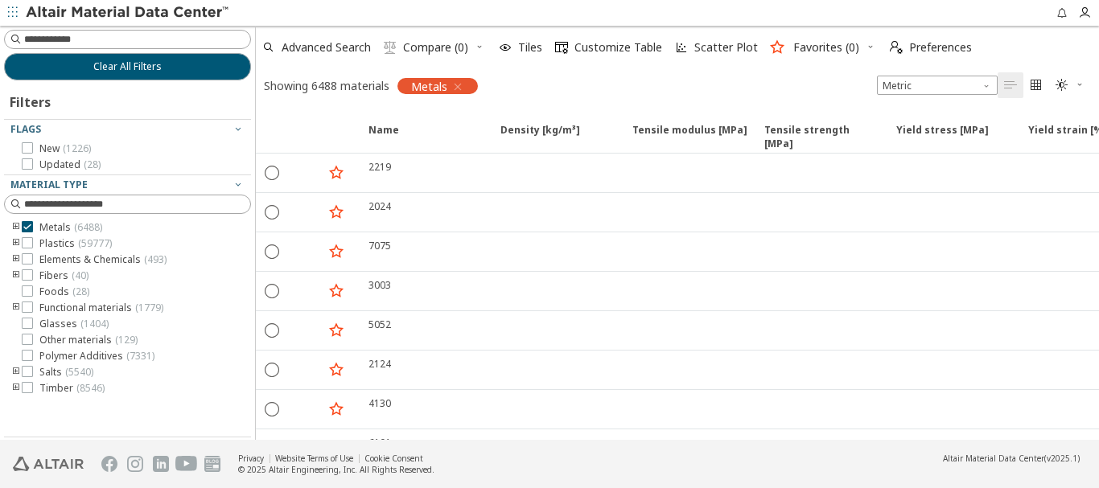
click at [1034, 80] on icon "" at bounding box center [1035, 85] width 13 height 13
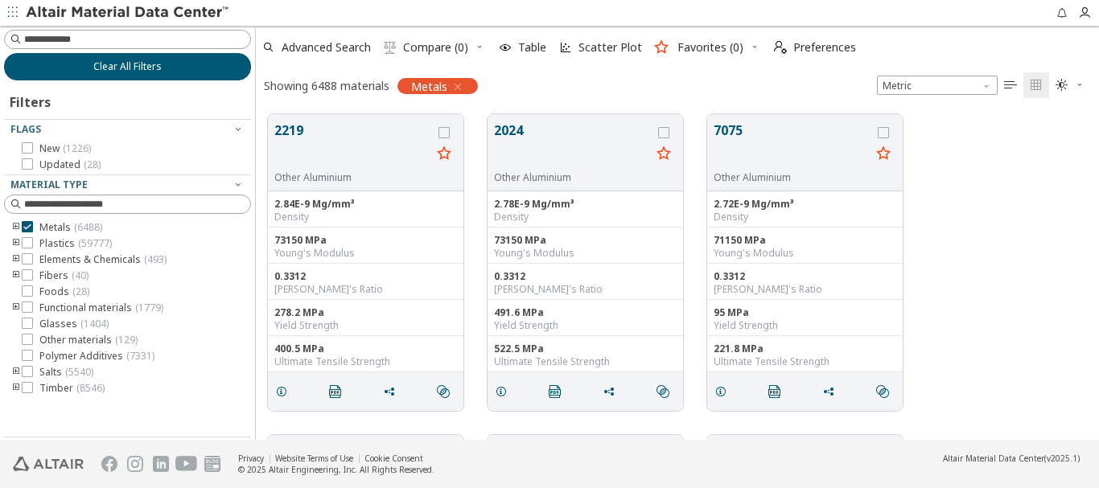
scroll to position [326, 831]
click at [133, 62] on span "Clear All Filters" at bounding box center [127, 66] width 68 height 13
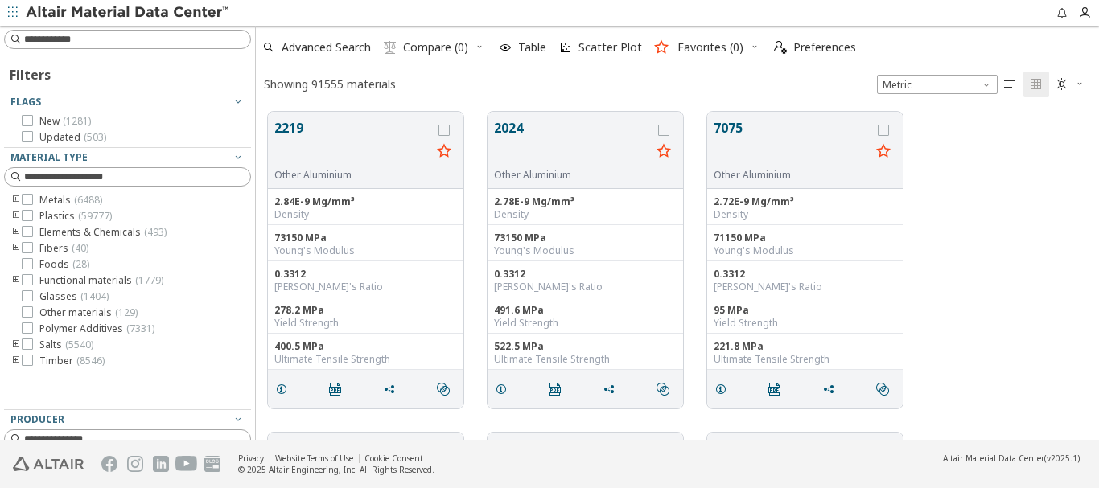
click at [11, 11] on icon "button" at bounding box center [13, 12] width 10 height 10
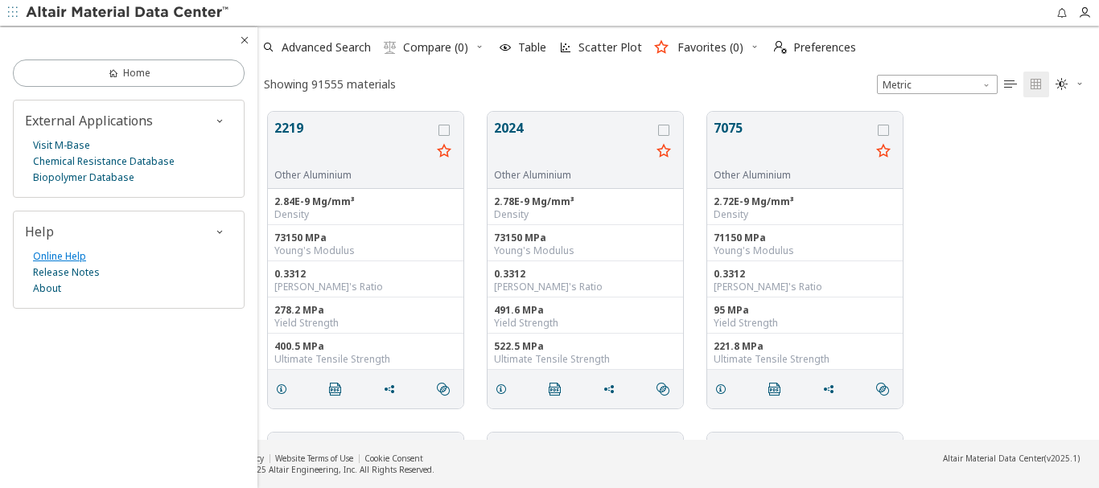
click at [76, 257] on link "Online Help" at bounding box center [59, 257] width 53 height 16
click at [814, 51] on span "Preferences" at bounding box center [824, 47] width 63 height 11
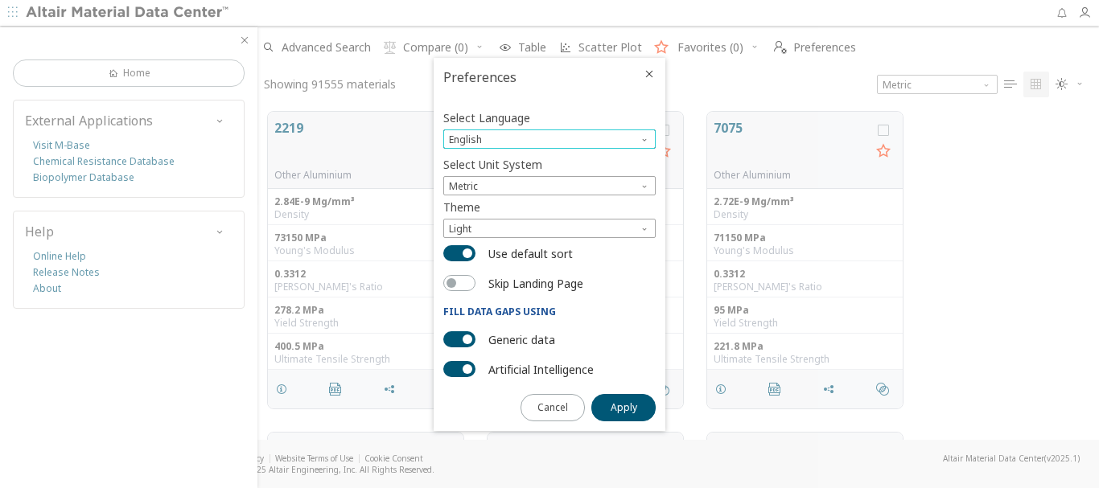
click at [643, 138] on span "Language" at bounding box center [645, 135] width 13 height 13
click at [611, 174] on span "Deutsch" at bounding box center [549, 178] width 199 height 11
click at [629, 410] on span "Apply" at bounding box center [623, 407] width 27 height 13
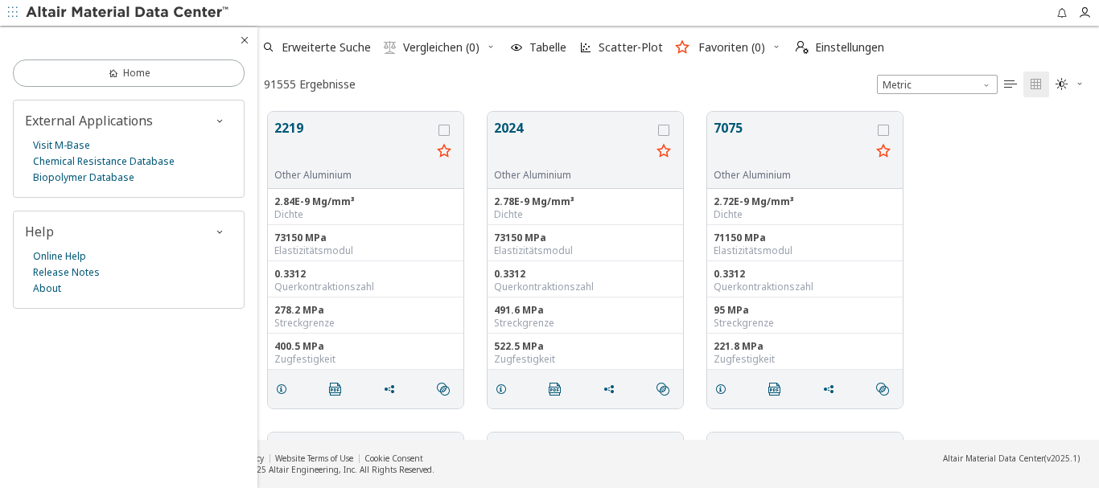
scroll to position [328, 831]
click at [1081, 10] on icon "button" at bounding box center [1084, 12] width 13 height 13
